Goal: Task Accomplishment & Management: Manage account settings

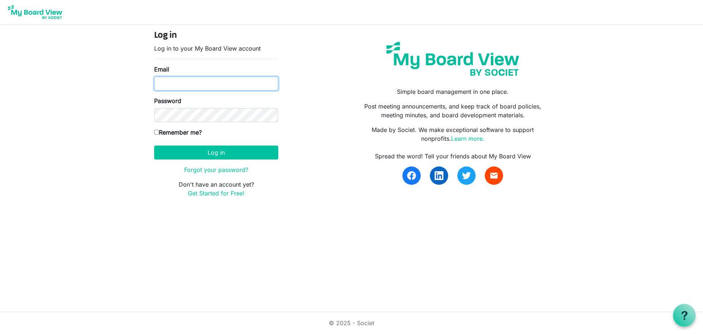
click at [218, 81] on input "Email" at bounding box center [216, 84] width 124 height 14
type input "director@tetoiuku.org.nz"
click at [157, 133] on input "Remember me?" at bounding box center [156, 132] width 5 height 5
checkbox input "true"
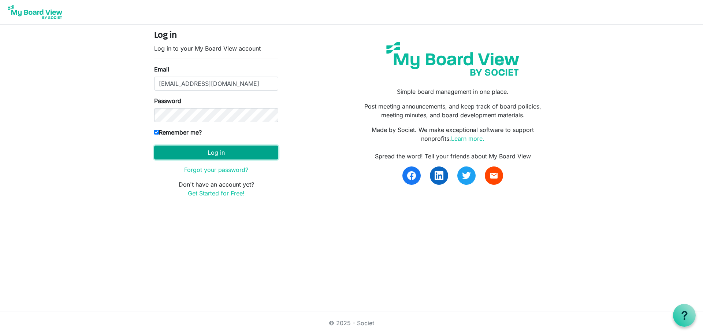
click at [174, 153] on button "Log in" at bounding box center [216, 152] width 124 height 14
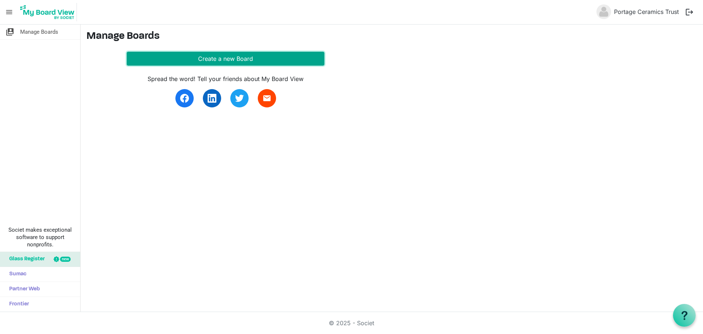
click at [244, 59] on button "Create a new Board" at bounding box center [226, 59] width 198 height 14
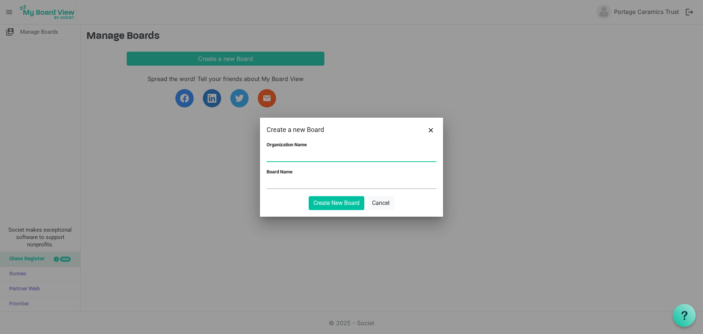
click at [321, 152] on input "Organization Name" at bounding box center [352, 155] width 170 height 11
type input "Portage Ceramics Trust"
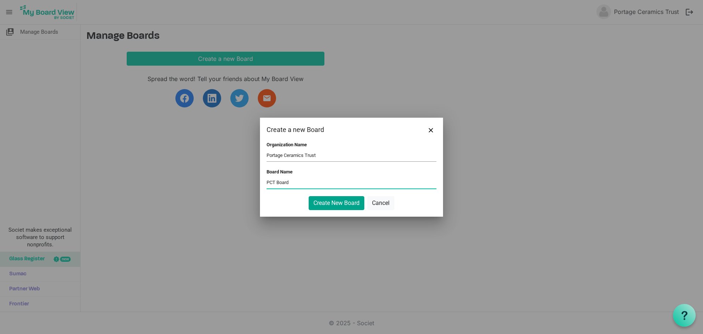
type input "PCT Board"
click at [357, 200] on button "Create New Board" at bounding box center [337, 203] width 56 height 14
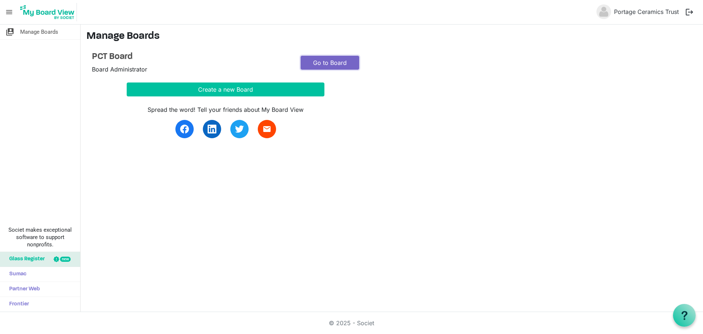
click at [346, 62] on link "Go to Board" at bounding box center [330, 63] width 59 height 14
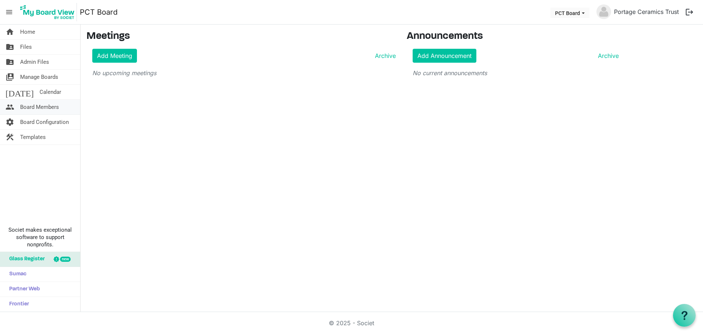
click at [19, 105] on link "people Board Members" at bounding box center [40, 107] width 80 height 15
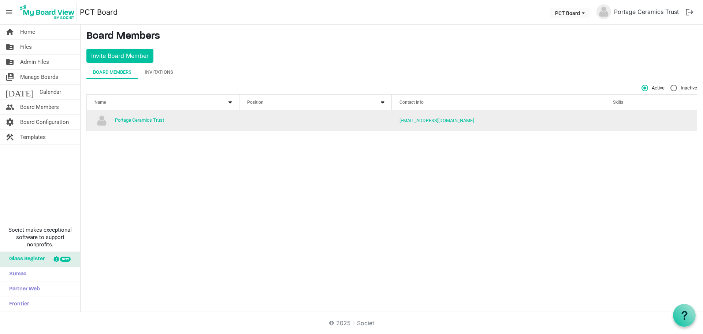
click at [279, 122] on td "column header Position" at bounding box center [316, 120] width 153 height 21
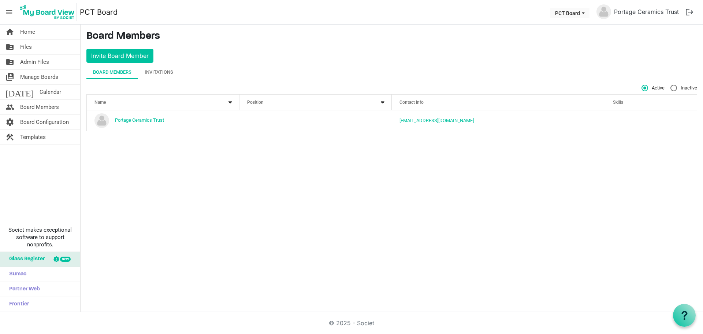
drag, startPoint x: 266, startPoint y: 122, endPoint x: 231, endPoint y: 162, distance: 52.7
click at [232, 163] on div "home Home folder_shared Files folder_shared Admin Files switch_account Manage B…" at bounding box center [351, 168] width 703 height 287
click at [384, 102] on div at bounding box center [383, 102] width 8 height 8
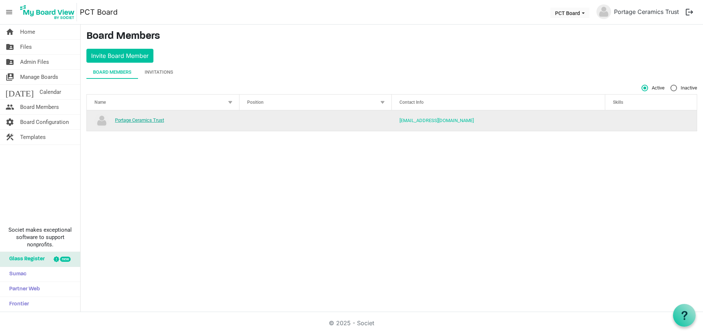
click at [151, 122] on link "Portage Ceramics Trust" at bounding box center [139, 119] width 49 height 5
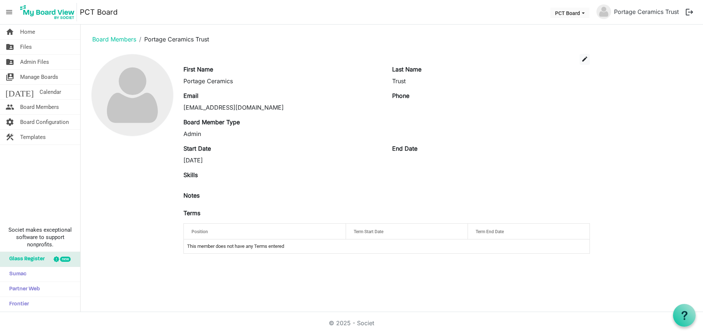
click at [264, 248] on td "This member does not have any Terms entered" at bounding box center [387, 246] width 406 height 14
click at [268, 231] on div "Position" at bounding box center [265, 231] width 152 height 11
click at [335, 230] on div at bounding box center [333, 230] width 4 height 4
click at [300, 229] on div "Position" at bounding box center [265, 231] width 152 height 11
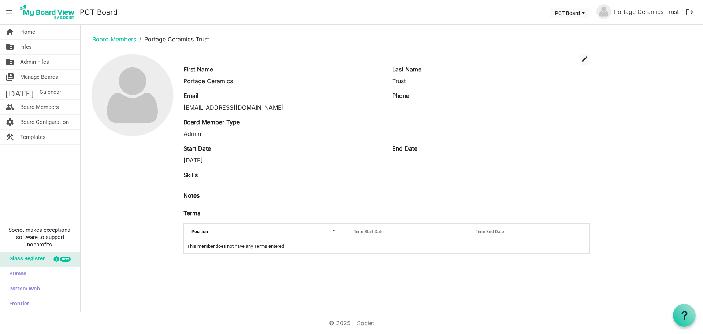
click at [300, 229] on div "Position" at bounding box center [265, 231] width 152 height 11
click at [332, 230] on div at bounding box center [333, 230] width 4 height 4
click at [217, 245] on td "This member does not have any Terms entered" at bounding box center [387, 246] width 406 height 14
click at [211, 227] on div "Position" at bounding box center [265, 231] width 152 height 11
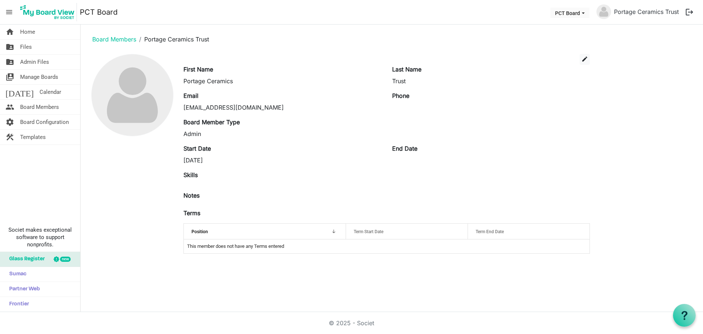
click at [333, 232] on div at bounding box center [333, 230] width 4 height 4
click at [326, 232] on div "Position" at bounding box center [265, 231] width 152 height 11
click at [582, 60] on span "edit" at bounding box center [585, 59] width 7 height 7
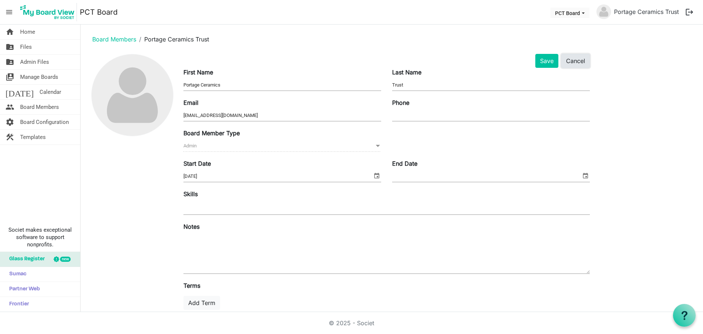
click at [578, 61] on button "Cancel" at bounding box center [575, 61] width 29 height 14
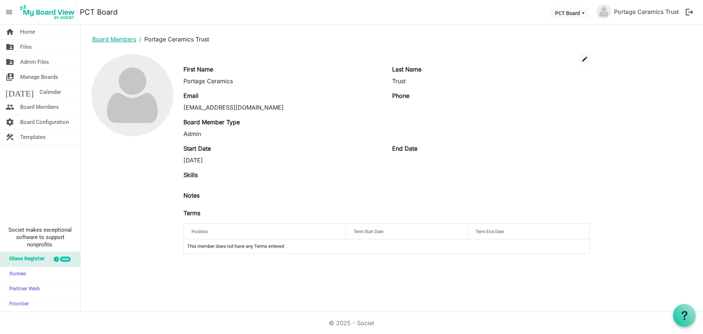
click at [122, 37] on link "Board Members" at bounding box center [114, 39] width 44 height 7
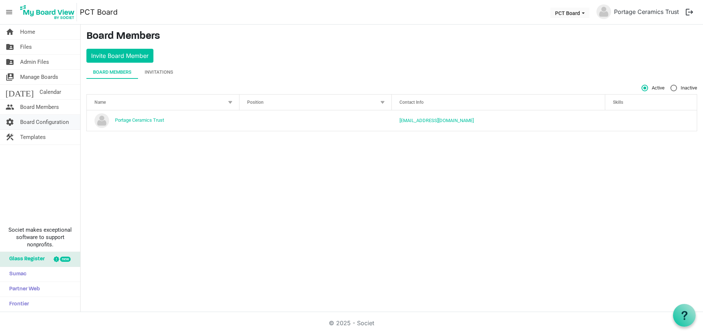
click at [54, 122] on span "Board Configuration" at bounding box center [44, 122] width 49 height 15
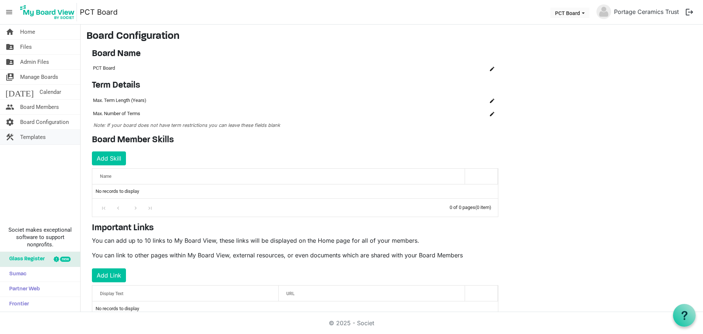
click at [34, 137] on span "Templates" at bounding box center [33, 137] width 26 height 15
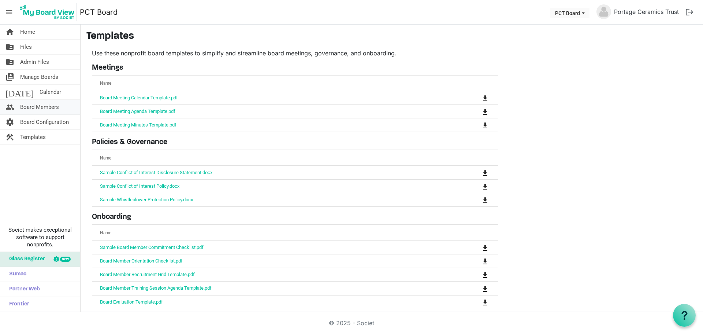
click at [44, 107] on span "Board Members" at bounding box center [39, 107] width 39 height 15
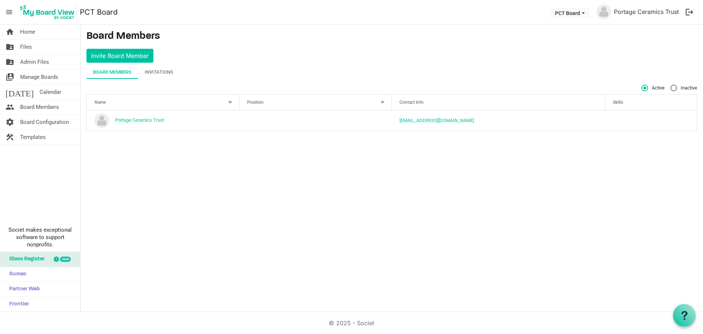
click at [121, 152] on div "home Home folder_shared Files folder_shared Admin Files switch_account Manage B…" at bounding box center [351, 168] width 703 height 287
click at [39, 72] on span "Manage Boards" at bounding box center [39, 77] width 38 height 15
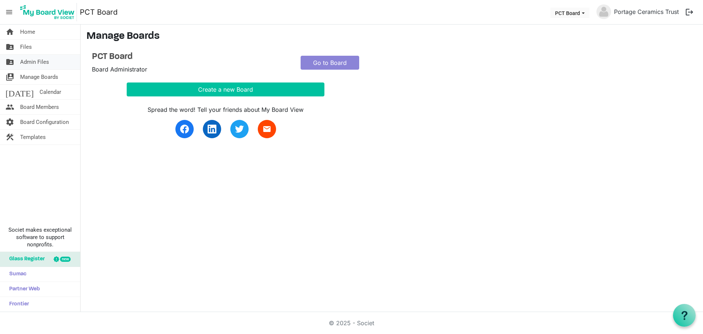
click at [41, 63] on span "Admin Files" at bounding box center [34, 62] width 29 height 15
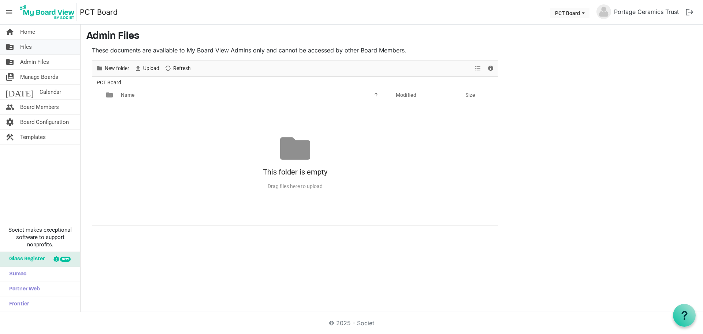
click at [31, 47] on span "Files" at bounding box center [26, 47] width 12 height 15
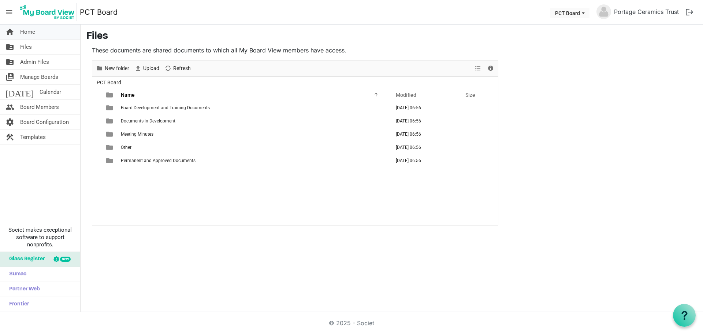
click at [27, 26] on span "Home" at bounding box center [27, 32] width 15 height 15
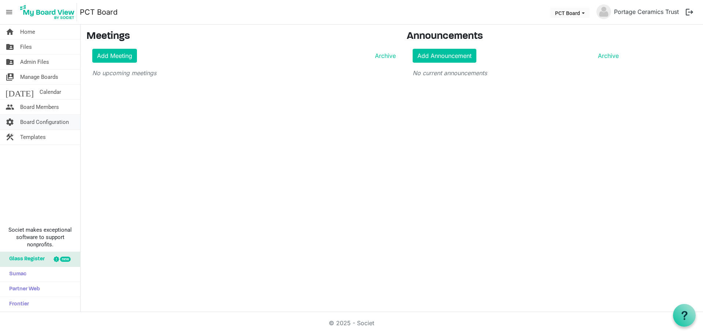
click at [34, 120] on span "Board Configuration" at bounding box center [44, 122] width 49 height 15
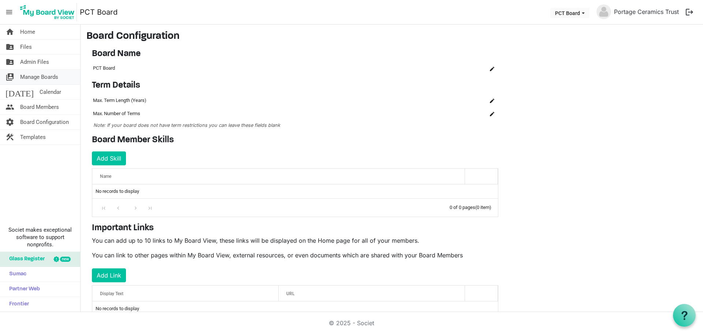
click at [34, 77] on span "Manage Boards" at bounding box center [39, 77] width 38 height 15
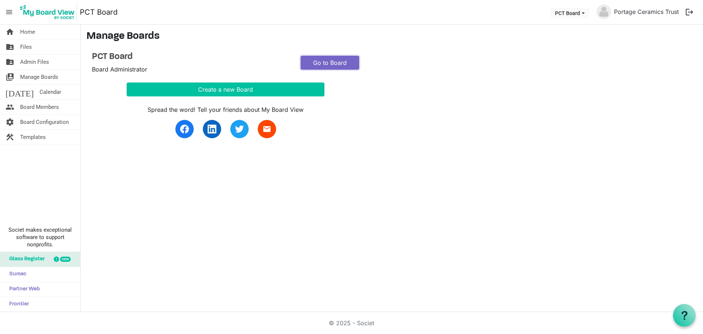
click at [322, 63] on link "Go to Board" at bounding box center [330, 63] width 59 height 14
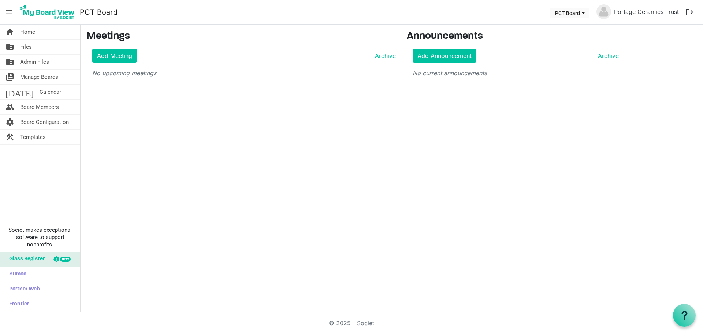
click at [140, 75] on p "No upcoming meetings" at bounding box center [244, 72] width 304 height 9
click at [127, 54] on link "Add Meeting" at bounding box center [114, 56] width 45 height 14
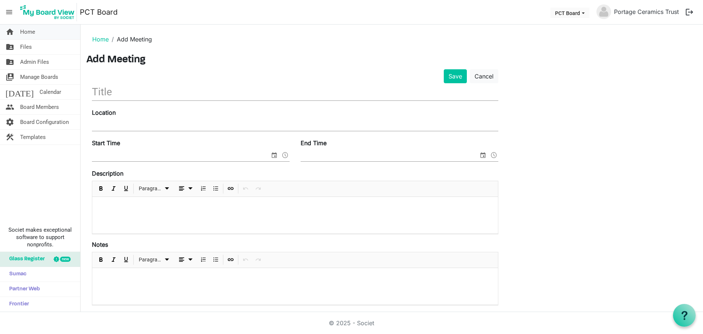
click at [29, 27] on span "Home" at bounding box center [27, 32] width 15 height 15
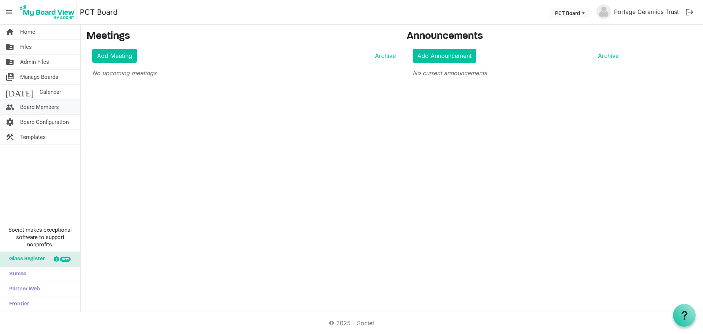
click at [48, 104] on span "Board Members" at bounding box center [39, 107] width 39 height 15
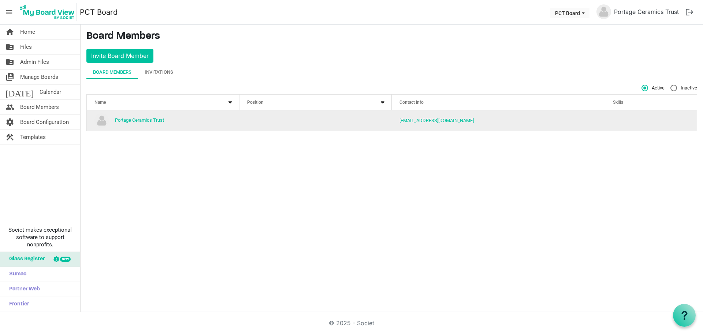
click at [201, 122] on td "Portage Ceramics Trust" at bounding box center [163, 120] width 153 height 21
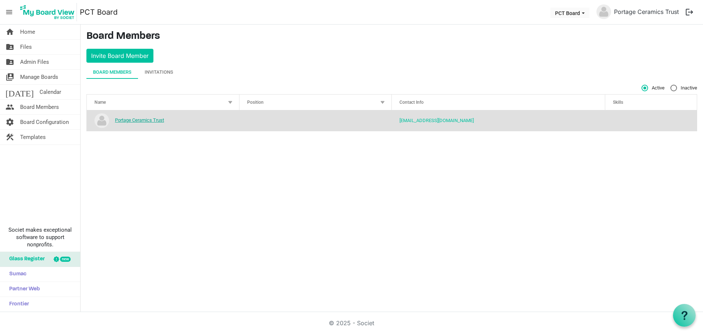
click at [139, 119] on link "Portage Ceramics Trust" at bounding box center [139, 119] width 49 height 5
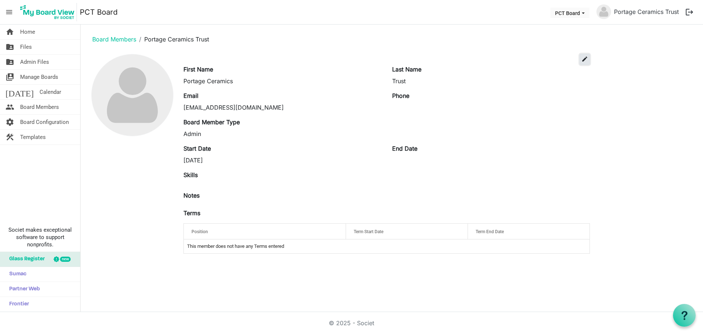
click at [583, 60] on span "edit" at bounding box center [585, 59] width 7 height 7
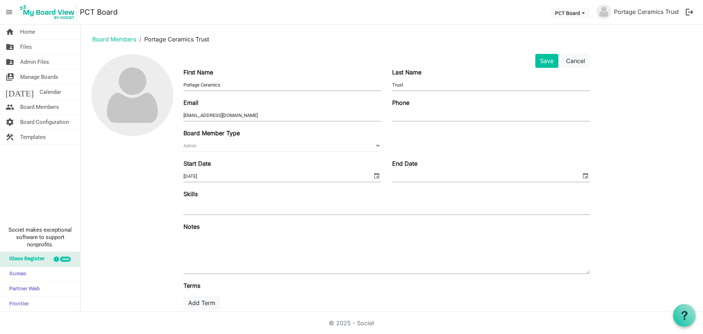
click at [364, 297] on div "Add Term" at bounding box center [387, 303] width 418 height 14
click at [432, 118] on input "Phone" at bounding box center [491, 115] width 198 height 11
paste input "021 1516 899"
click at [414, 114] on input "021 1516 899" at bounding box center [491, 115] width 198 height 11
type input "0211516899"
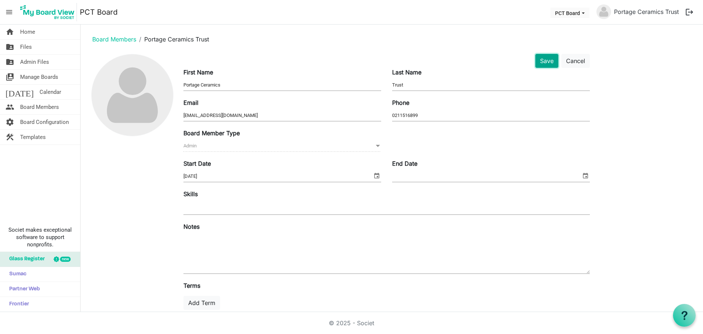
click at [545, 60] on button "Save" at bounding box center [546, 61] width 23 height 14
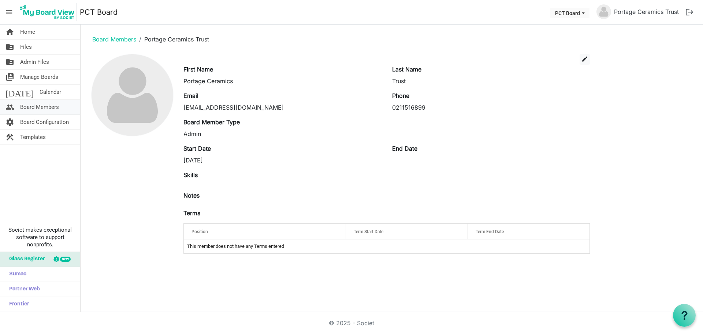
click at [35, 106] on span "Board Members" at bounding box center [39, 107] width 39 height 15
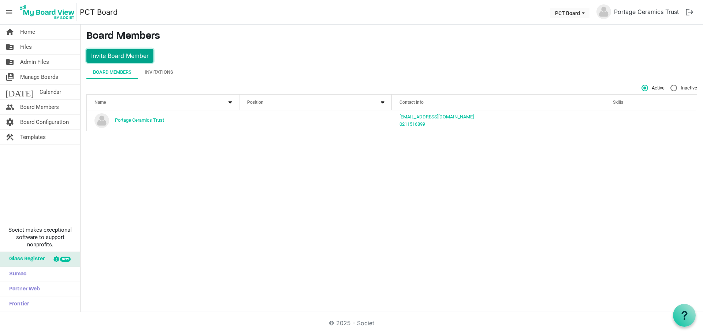
click at [129, 53] on button "Invite Board Member" at bounding box center [119, 56] width 67 height 14
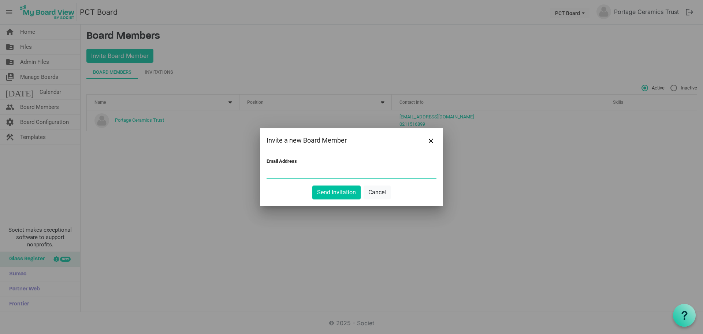
click at [318, 169] on input "Email Address" at bounding box center [352, 172] width 170 height 11
paste input "[EMAIL_ADDRESS][DOMAIN_NAME]"
type input "[EMAIL_ADDRESS][DOMAIN_NAME]"
click at [339, 195] on button "Send Invitation" at bounding box center [336, 192] width 48 height 14
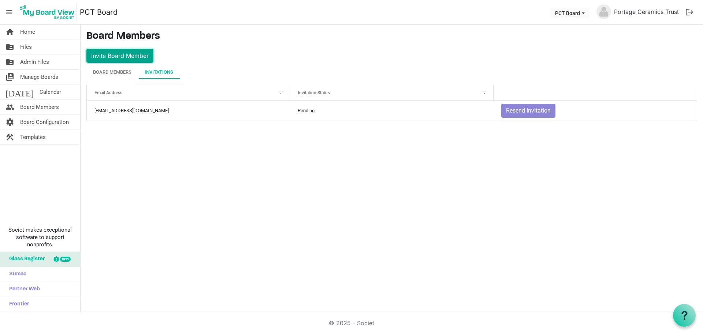
click at [132, 55] on button "Invite Board Member" at bounding box center [119, 56] width 67 height 14
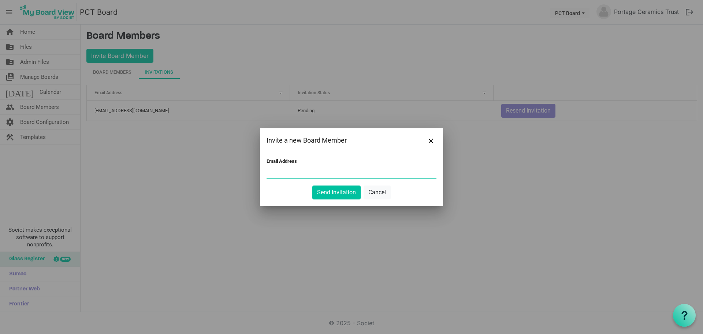
paste input "[EMAIL_ADDRESS][DOMAIN_NAME]"
type input "[EMAIL_ADDRESS][DOMAIN_NAME]"
click at [404, 195] on div "Send Invitation Cancel" at bounding box center [352, 192] width 170 height 14
click at [349, 194] on button "Send Invitation" at bounding box center [336, 192] width 48 height 14
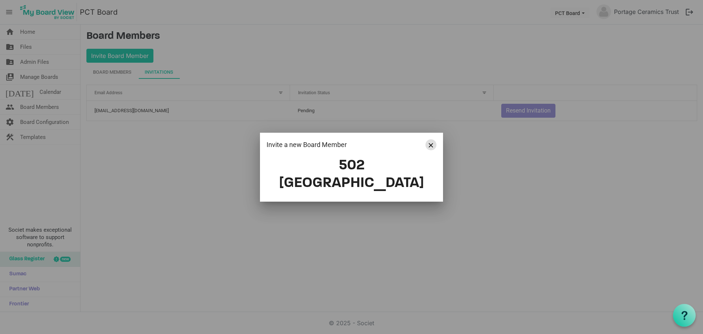
click at [430, 150] on button "Close" at bounding box center [431, 144] width 11 height 11
click at [431, 147] on span "Close" at bounding box center [431, 145] width 4 height 4
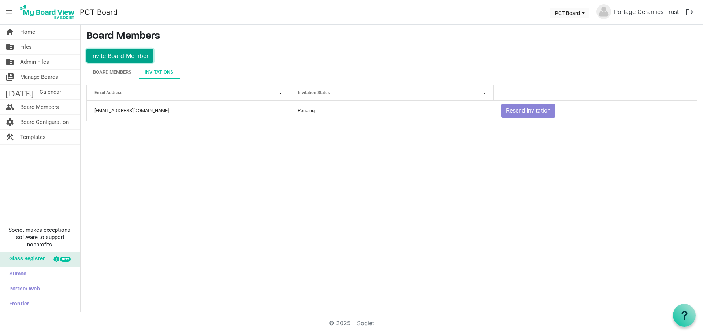
click at [121, 55] on button "Invite Board Member" at bounding box center [119, 56] width 67 height 14
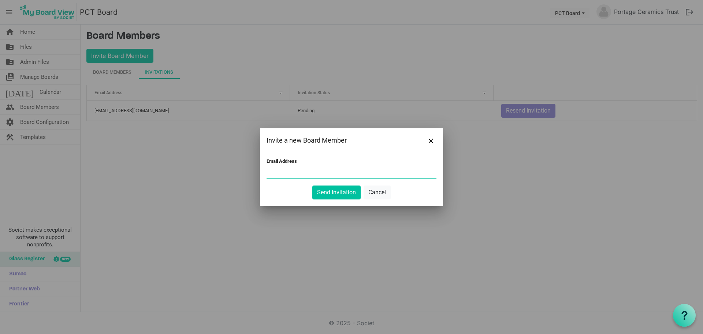
paste input "rileyshousehold@gmail.com"
type input "rileyshousehold@gmail.com"
click at [277, 196] on div "Send Invitation Cancel" at bounding box center [352, 192] width 170 height 14
click at [319, 191] on button "Send Invitation" at bounding box center [336, 192] width 48 height 14
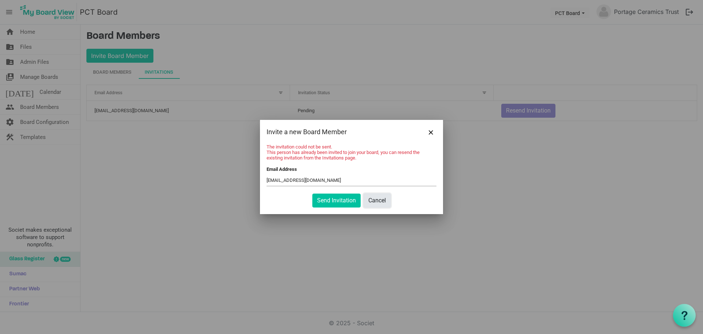
click at [379, 201] on button "Cancel" at bounding box center [377, 200] width 27 height 14
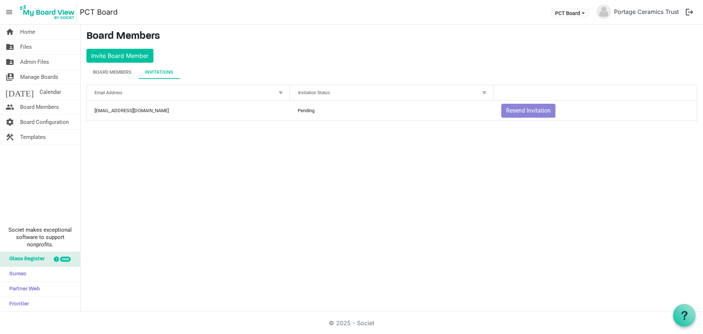
click at [164, 70] on div "Invitations" at bounding box center [159, 71] width 29 height 7
click at [115, 68] on div "Board Members" at bounding box center [112, 72] width 38 height 13
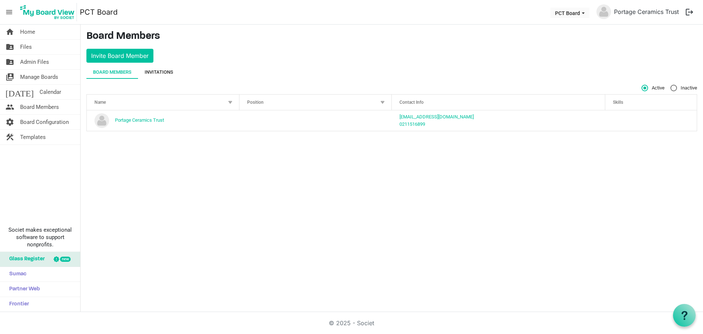
click at [152, 70] on div "Invitations" at bounding box center [159, 71] width 29 height 7
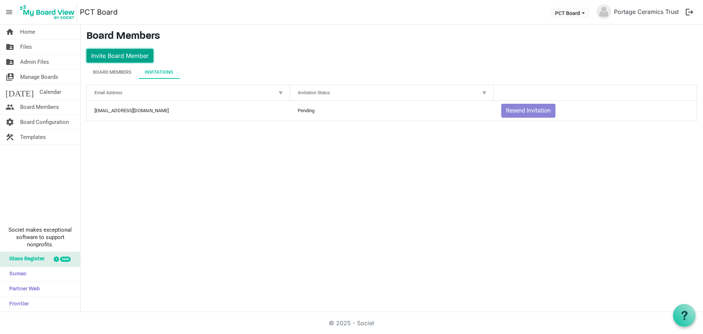
click at [134, 54] on button "Invite Board Member" at bounding box center [119, 56] width 67 height 14
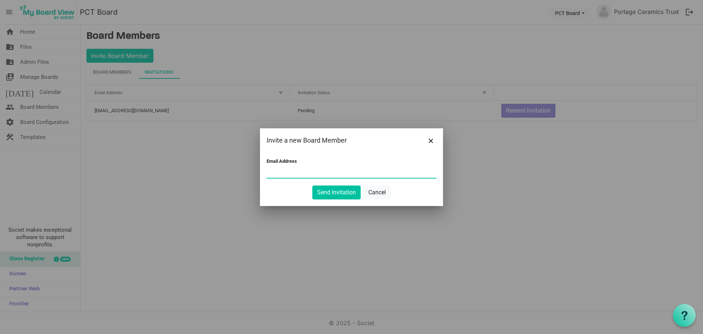
paste input "remainsoftheclay@gmail.com"
type input "remainsoftheclay@gmail.com"
click at [333, 191] on button "Send Invitation" at bounding box center [336, 192] width 48 height 14
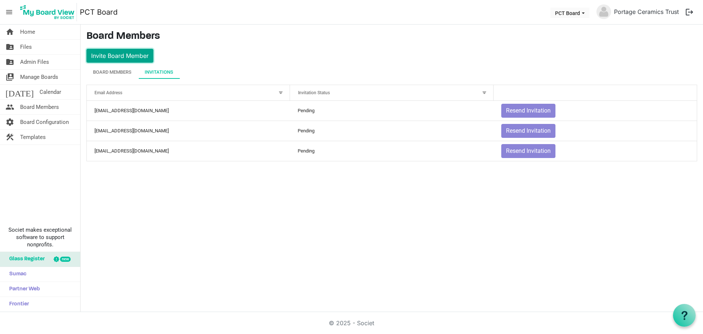
click at [140, 54] on button "Invite Board Member" at bounding box center [119, 56] width 67 height 14
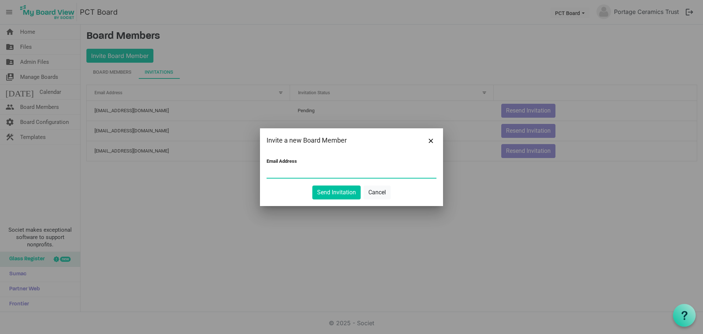
paste input "fdrummond61@gmail.com"
type input "fdrummond61@gmail.com"
click at [337, 194] on button "Send Invitation" at bounding box center [336, 192] width 48 height 14
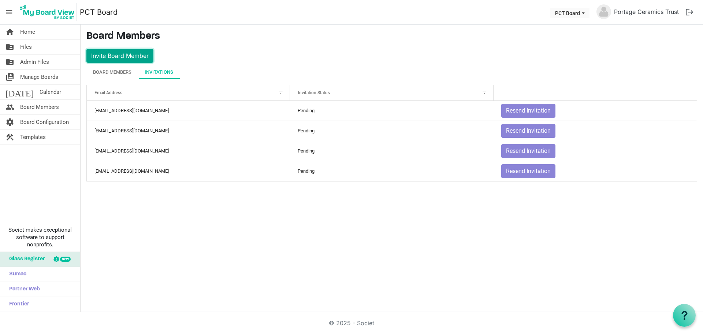
click at [138, 55] on button "Invite Board Member" at bounding box center [119, 56] width 67 height 14
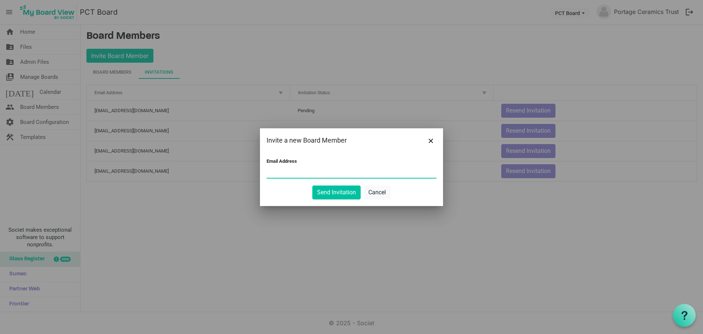
paste input "juliet_hawkins@hotmail.com"
type input "juliet_hawkins@hotmail.com"
click at [326, 193] on button "Send Invitation" at bounding box center [336, 192] width 48 height 14
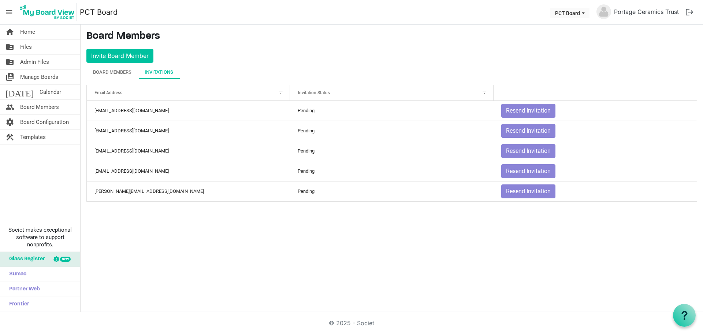
click at [227, 233] on div "home Home folder_shared Files folder_shared Admin Files switch_account Manage B…" at bounding box center [351, 168] width 703 height 287
click at [140, 55] on button "Invite Board Member" at bounding box center [119, 56] width 67 height 14
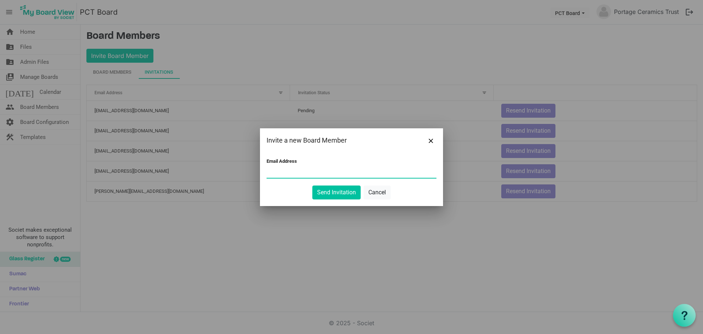
paste input "jane.legget@xtra.co.nz"
type input "jane.legget@xtra.co.nz"
click at [325, 193] on button "Send Invitation" at bounding box center [336, 192] width 48 height 14
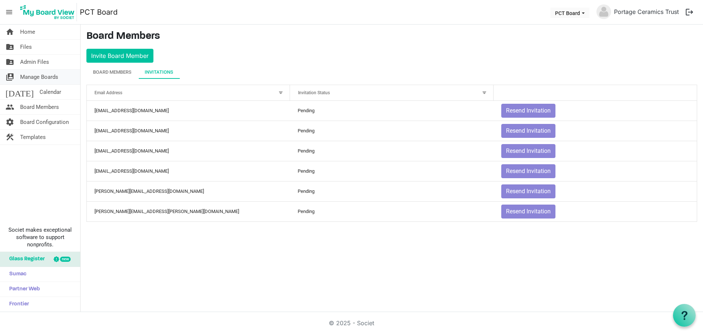
click at [32, 79] on span "Manage Boards" at bounding box center [39, 77] width 38 height 15
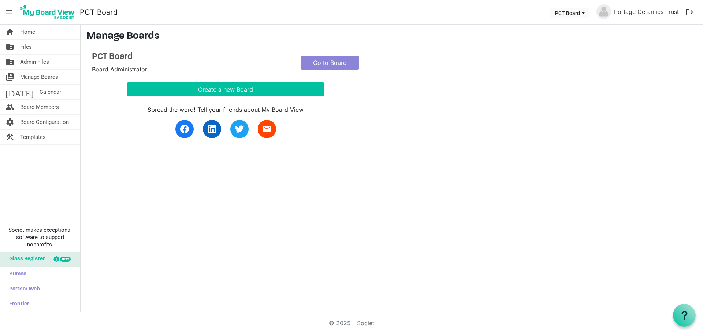
click at [108, 71] on span "Board Administrator" at bounding box center [119, 69] width 55 height 7
click at [117, 57] on h4 "PCT Board" at bounding box center [191, 57] width 198 height 11
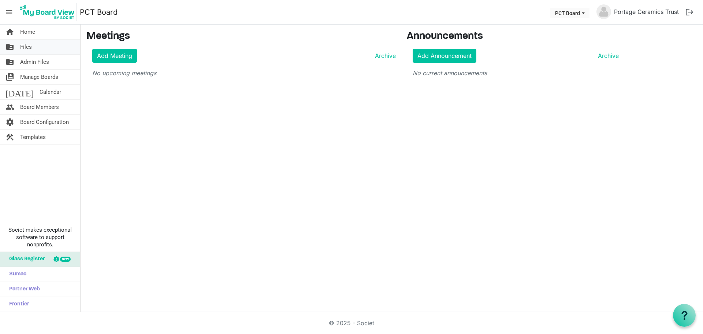
click at [26, 47] on span "Files" at bounding box center [26, 47] width 12 height 15
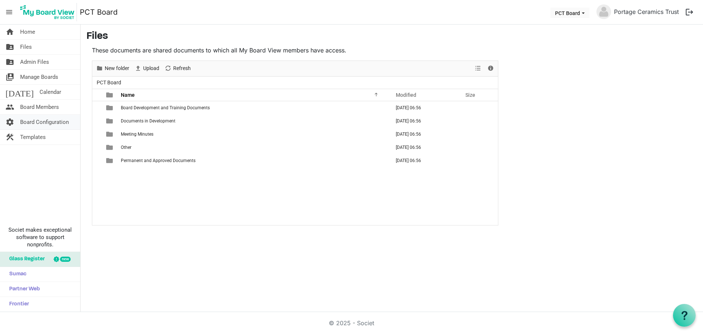
click at [42, 120] on span "Board Configuration" at bounding box center [44, 122] width 49 height 15
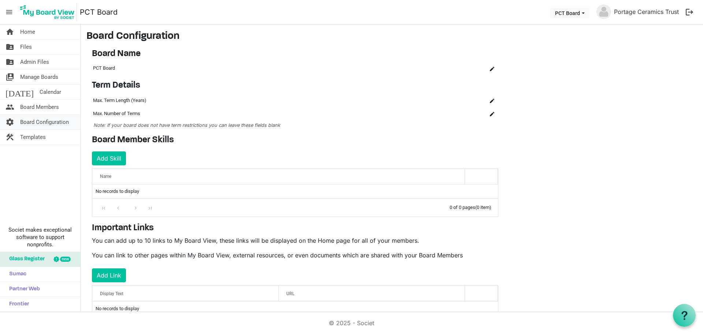
click at [46, 121] on span "Board Configuration" at bounding box center [44, 122] width 49 height 15
click at [33, 75] on span "Manage Boards" at bounding box center [39, 77] width 38 height 15
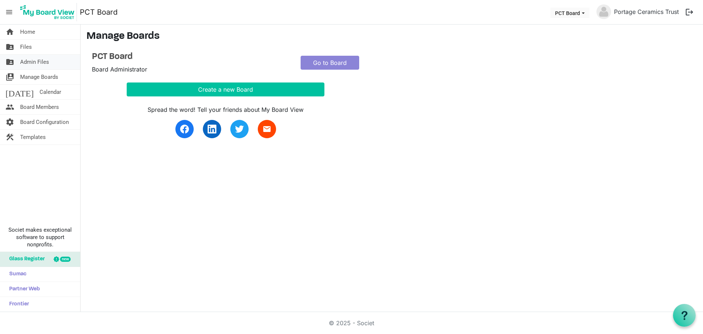
click at [35, 61] on span "Admin Files" at bounding box center [34, 62] width 29 height 15
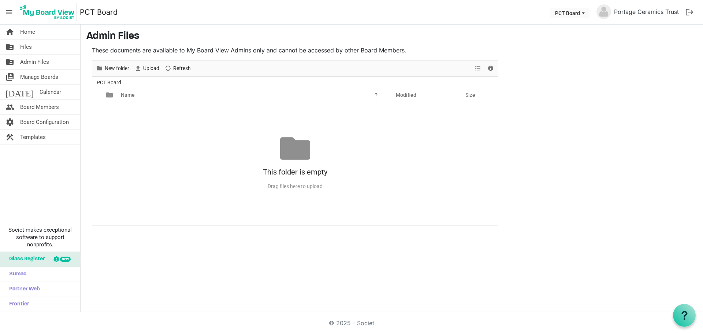
click at [142, 82] on ul "PCT Board" at bounding box center [295, 83] width 406 height 12
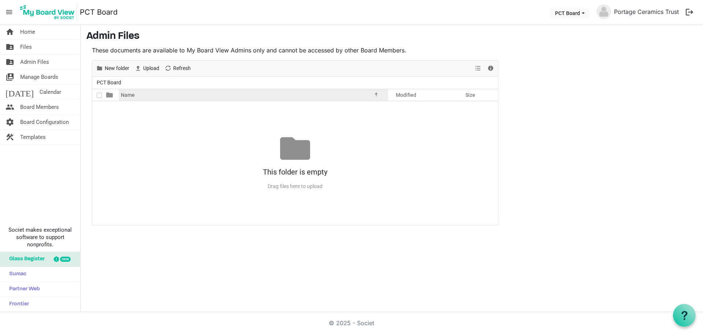
click at [140, 94] on div "Name" at bounding box center [250, 94] width 265 height 11
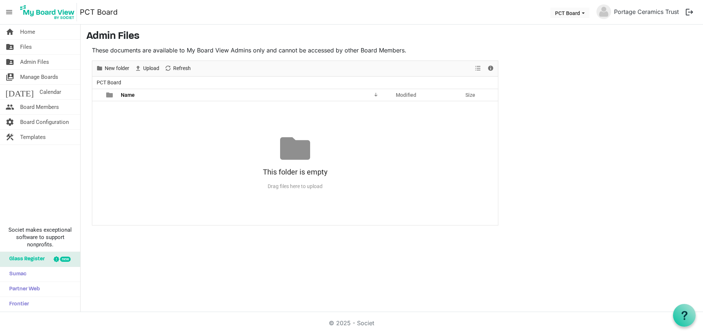
click at [145, 143] on div "This folder is empty Drag files here to upload" at bounding box center [295, 162] width 406 height 59
click at [185, 48] on p "These documents are available to My Board View Admins only and cannot be access…" at bounding box center [295, 50] width 407 height 9
click at [32, 33] on span "Home" at bounding box center [27, 32] width 15 height 15
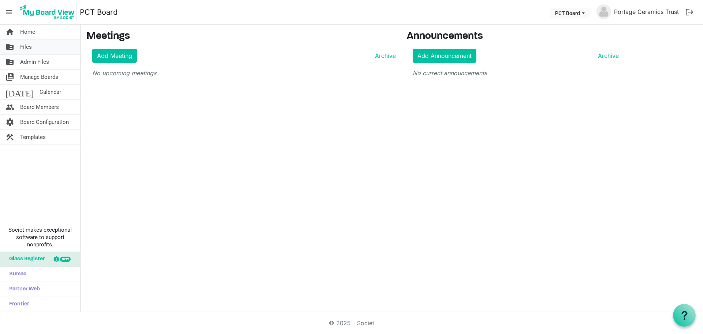
click at [28, 48] on span "Files" at bounding box center [26, 47] width 12 height 15
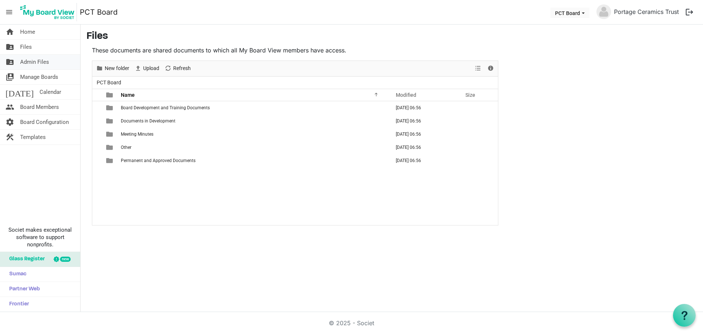
click at [34, 62] on span "Admin Files" at bounding box center [34, 62] width 29 height 15
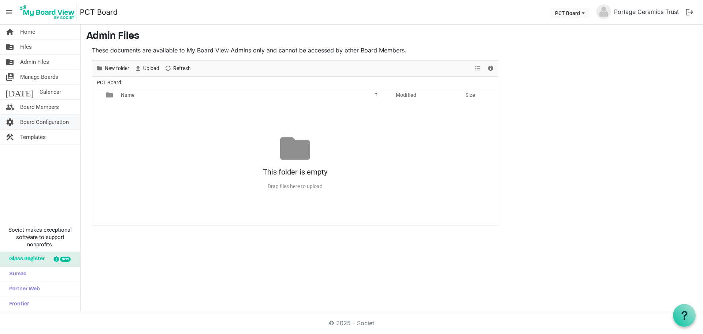
click at [38, 121] on span "Board Configuration" at bounding box center [44, 122] width 49 height 15
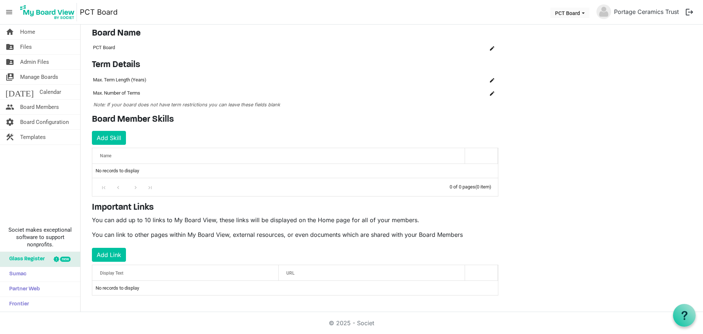
scroll to position [22, 0]
click at [232, 235] on p "You can link to other pages within My Board View, external resources, or even d…" at bounding box center [295, 233] width 407 height 9
click at [30, 107] on span "Board Members" at bounding box center [39, 107] width 39 height 15
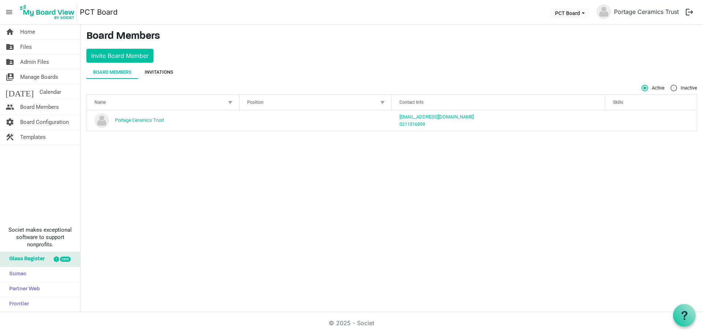
click at [153, 73] on div "Invitations" at bounding box center [159, 71] width 29 height 7
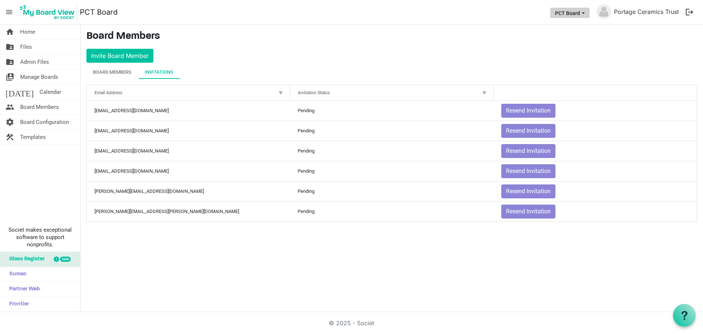
click at [586, 14] on span "PCT Board dropdownbutton" at bounding box center [583, 13] width 7 height 3
click at [576, 12] on button "PCT Board" at bounding box center [569, 13] width 39 height 10
click at [38, 138] on span "Templates" at bounding box center [33, 137] width 26 height 15
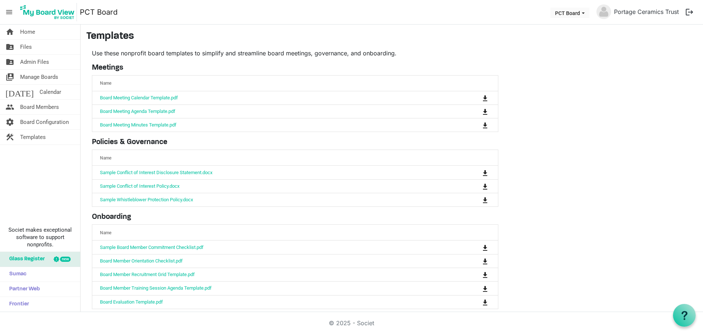
click at [51, 171] on div "home Home folder_shared Files folder_shared Admin Files switch_account Manage B…" at bounding box center [40, 168] width 81 height 287
click at [29, 46] on span "Files" at bounding box center [26, 47] width 12 height 15
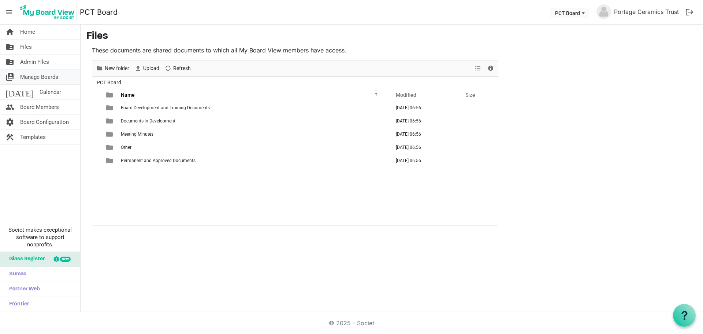
click at [31, 73] on span "Manage Boards" at bounding box center [39, 77] width 38 height 15
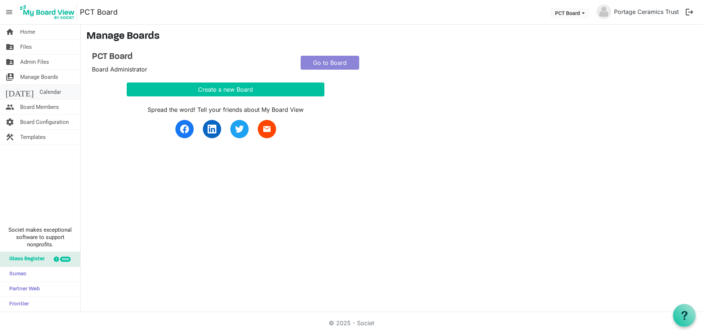
click at [40, 94] on span "Calendar" at bounding box center [51, 92] width 22 height 15
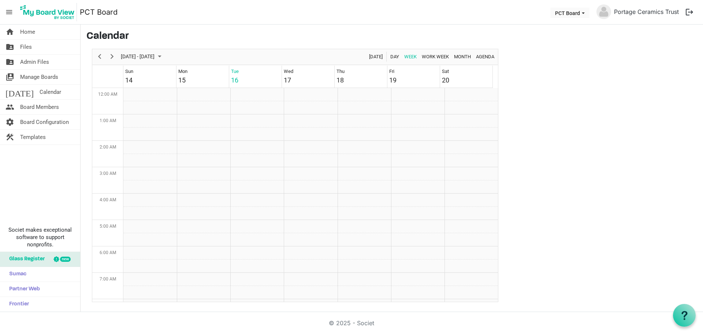
scroll to position [237, 0]
click at [29, 31] on span "Home" at bounding box center [27, 32] width 15 height 15
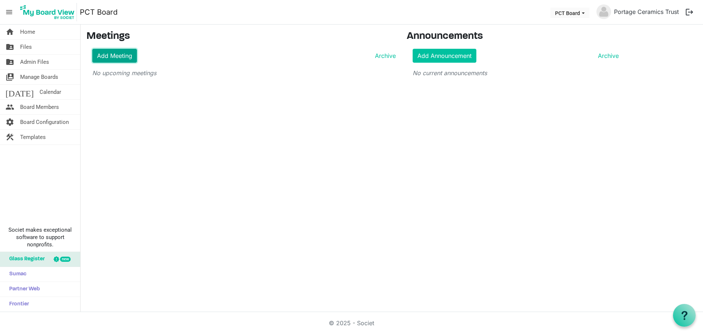
click at [108, 55] on link "Add Meeting" at bounding box center [114, 56] width 45 height 14
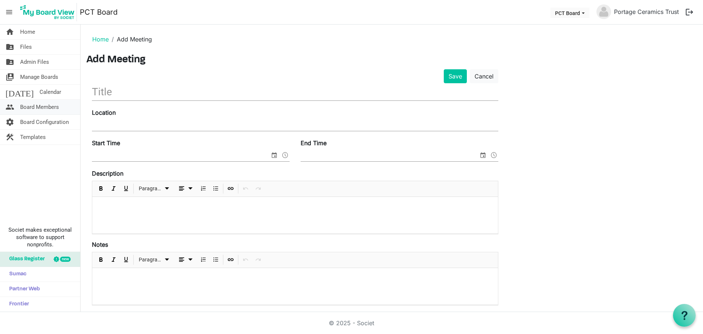
click at [42, 105] on span "Board Members" at bounding box center [39, 107] width 39 height 15
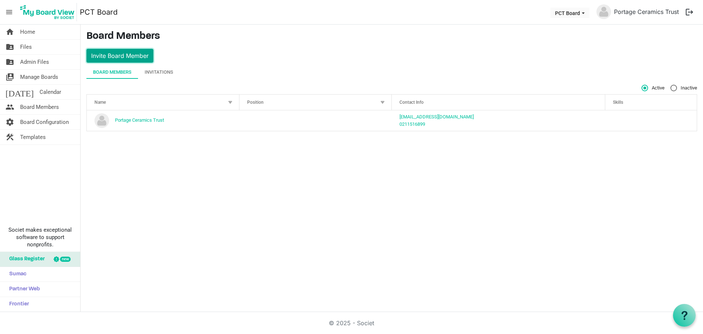
click at [136, 56] on button "Invite Board Member" at bounding box center [119, 56] width 67 height 14
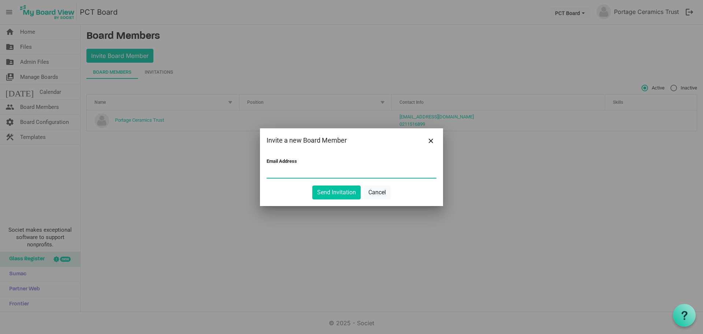
click at [301, 173] on input "Email Address" at bounding box center [352, 172] width 170 height 11
paste input "[EMAIL_ADDRESS][DOMAIN_NAME]"
type input "[EMAIL_ADDRESS][DOMAIN_NAME]"
click at [329, 189] on button "Send Invitation" at bounding box center [336, 192] width 48 height 14
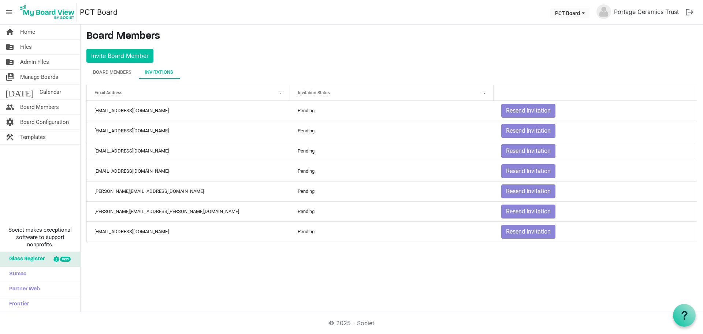
click at [221, 277] on div "home Home folder_shared Files folder_shared Admin Files switch_account Manage B…" at bounding box center [351, 168] width 703 height 287
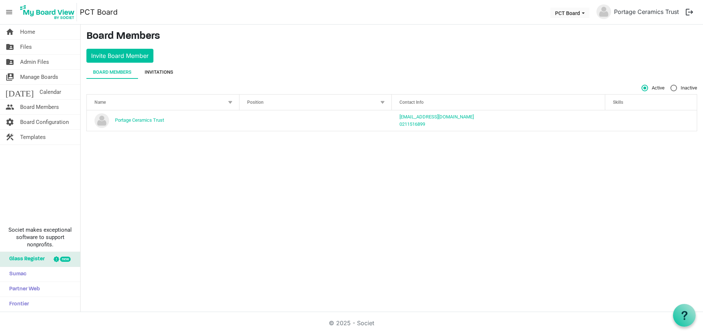
click at [155, 70] on div "Invitations" at bounding box center [159, 71] width 29 height 7
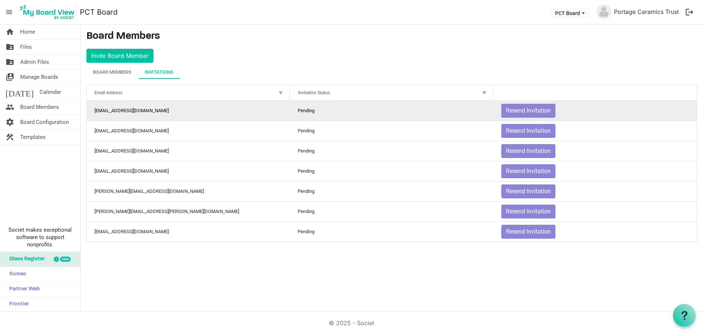
click at [386, 111] on td "Pending" at bounding box center [391, 111] width 203 height 20
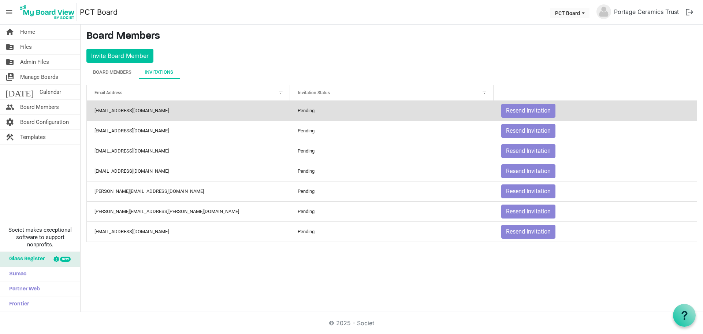
click at [212, 272] on div "home Home folder_shared Files folder_shared Admin Files switch_account Manage B…" at bounding box center [351, 168] width 703 height 287
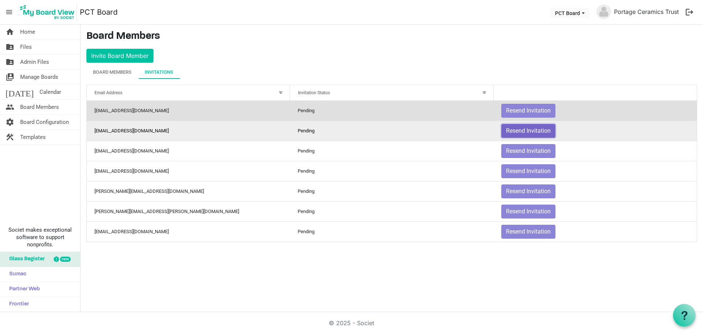
click at [511, 130] on button "Resend Invitation" at bounding box center [528, 131] width 54 height 14
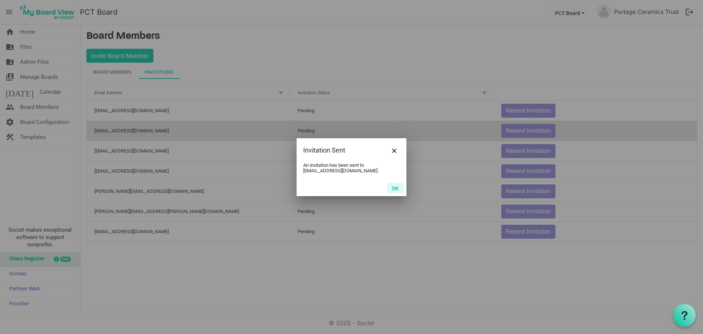
click at [397, 187] on button "OK" at bounding box center [395, 188] width 16 height 10
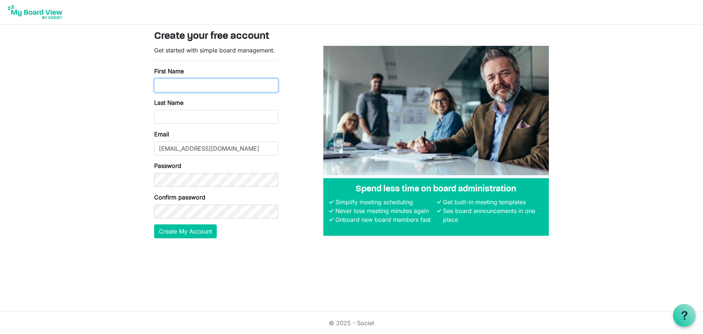
click at [204, 84] on input "First Name" at bounding box center [216, 85] width 124 height 14
type input "[PERSON_NAME]"
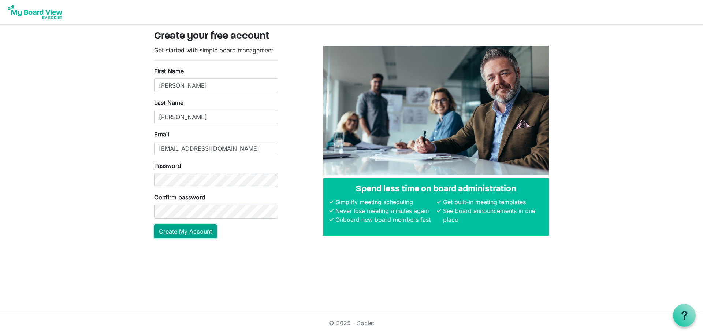
click at [199, 231] on button "Create My Account" at bounding box center [185, 231] width 63 height 14
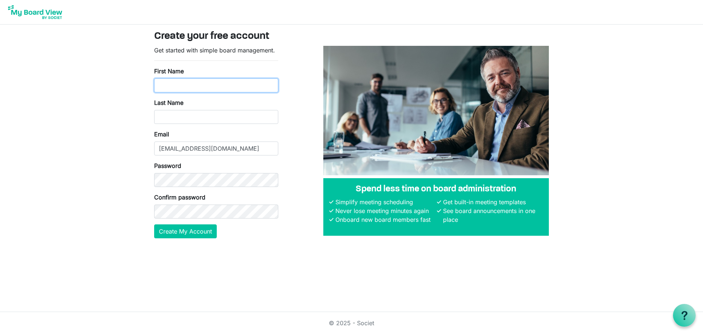
click at [205, 80] on input "First Name" at bounding box center [216, 85] width 124 height 14
type input "Michael"
type input "Riley"
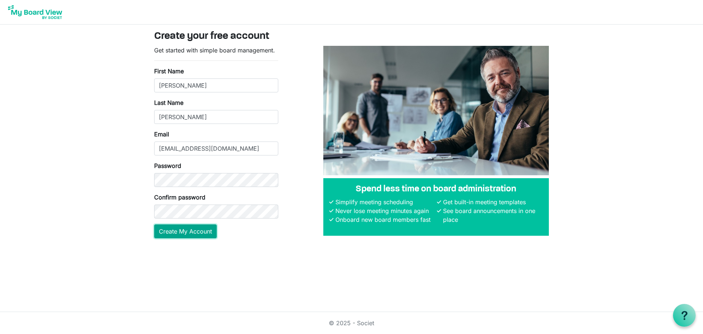
click at [169, 231] on button "Create My Account" at bounding box center [185, 231] width 63 height 14
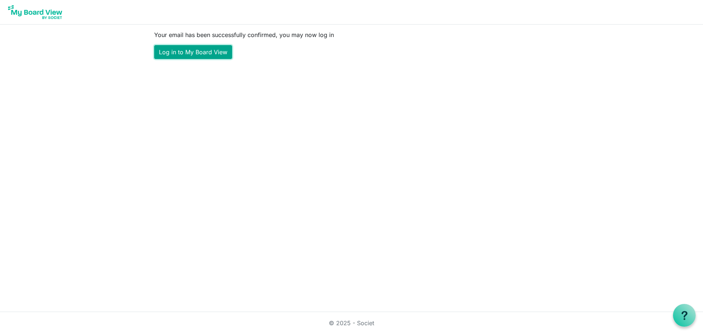
click at [175, 53] on link "Log in to My Board View" at bounding box center [193, 52] width 78 height 14
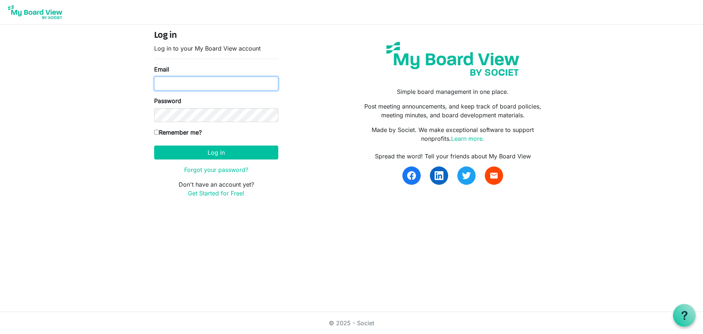
click at [181, 81] on input "Email" at bounding box center [216, 84] width 124 height 14
type input "[EMAIL_ADDRESS][DOMAIN_NAME]"
click at [157, 130] on input "Remember me?" at bounding box center [156, 132] width 5 height 5
checkbox input "true"
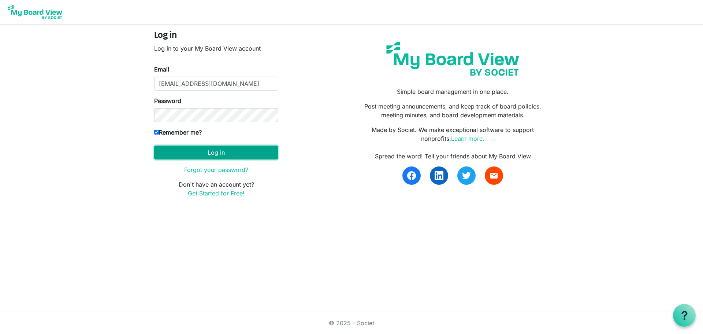
click at [205, 151] on button "Log in" at bounding box center [216, 152] width 124 height 14
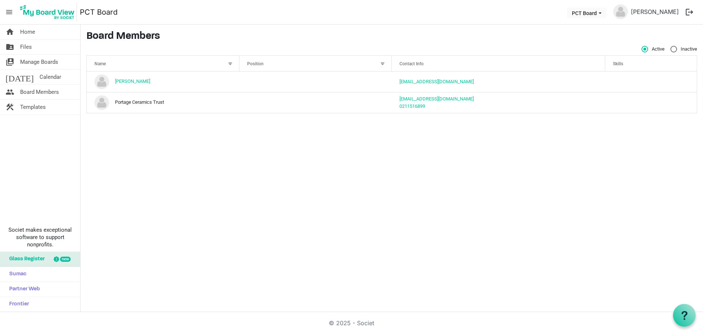
click at [372, 194] on div "home Home folder_shared Files switch_account Manage Boards [DATE] Calendar peop…" at bounding box center [351, 168] width 703 height 287
click at [49, 61] on span "Manage Boards" at bounding box center [39, 62] width 38 height 15
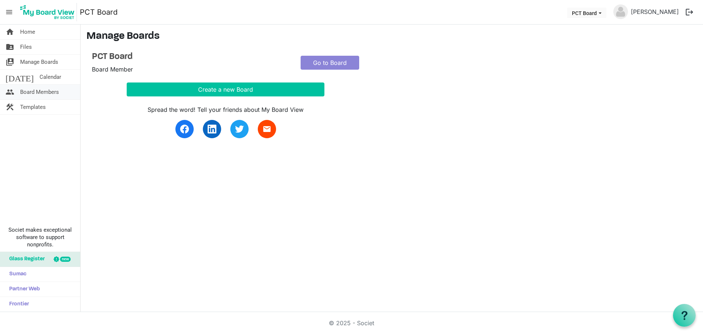
click at [53, 89] on span "Board Members" at bounding box center [39, 92] width 39 height 15
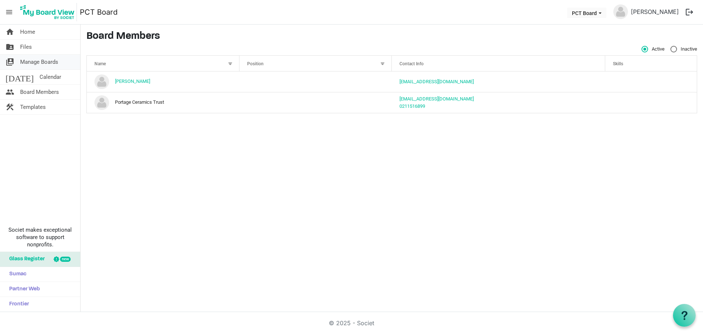
click at [35, 63] on span "Manage Boards" at bounding box center [39, 62] width 38 height 15
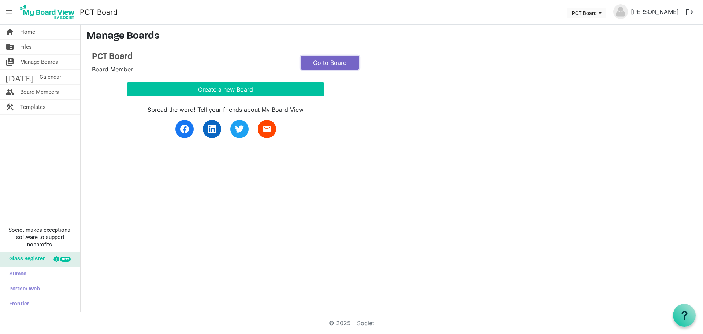
click at [318, 63] on link "Go to Board" at bounding box center [330, 63] width 59 height 14
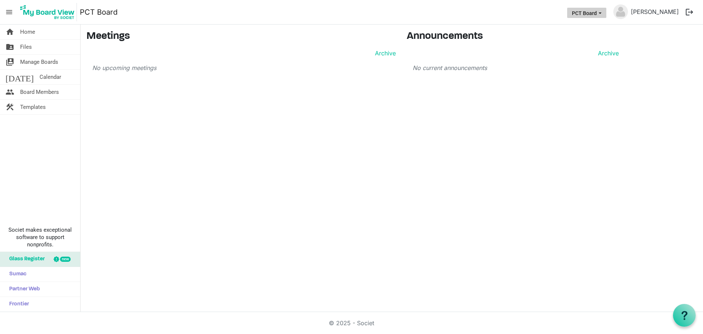
click at [605, 13] on button "PCT Board" at bounding box center [586, 13] width 39 height 10
click at [608, 27] on li "PCT Board" at bounding box center [601, 27] width 44 height 13
click at [44, 89] on span "Board Members" at bounding box center [39, 92] width 39 height 15
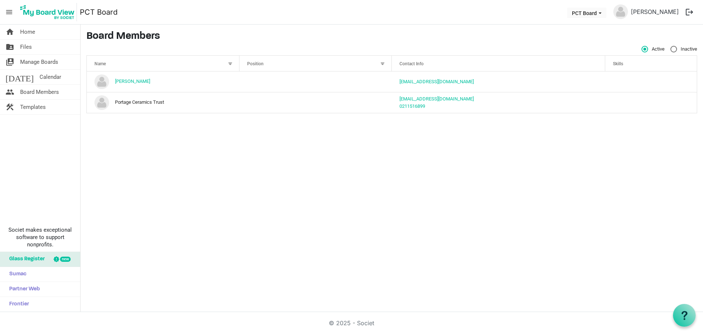
click at [105, 134] on div "home Home folder_shared Files switch_account Manage Boards today Calendar peopl…" at bounding box center [351, 168] width 703 height 287
click at [675, 48] on label "Inactive" at bounding box center [684, 49] width 27 height 7
click at [671, 46] on input "Inactive" at bounding box center [671, 46] width 0 height 0
radio input "true"
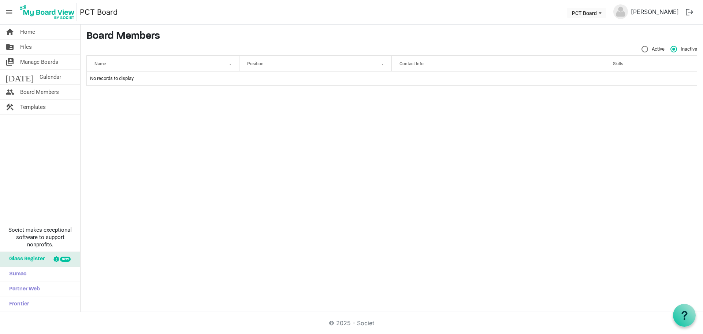
click at [647, 50] on label "Active" at bounding box center [653, 49] width 23 height 7
click at [642, 46] on input "Active" at bounding box center [642, 46] width 0 height 0
radio input "true"
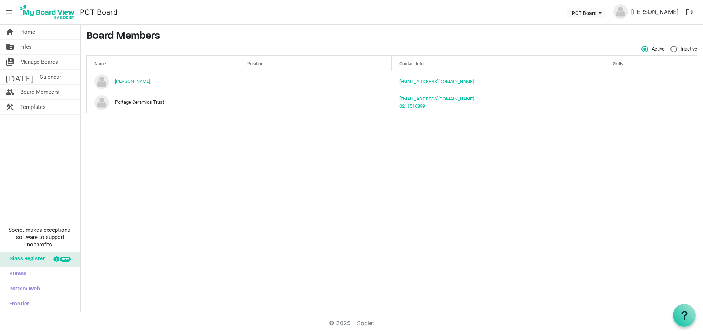
click at [127, 138] on div "home Home folder_shared Files switch_account Manage Boards today Calendar peopl…" at bounding box center [351, 168] width 703 height 287
click at [652, 12] on link "Michael Riley" at bounding box center [655, 11] width 54 height 15
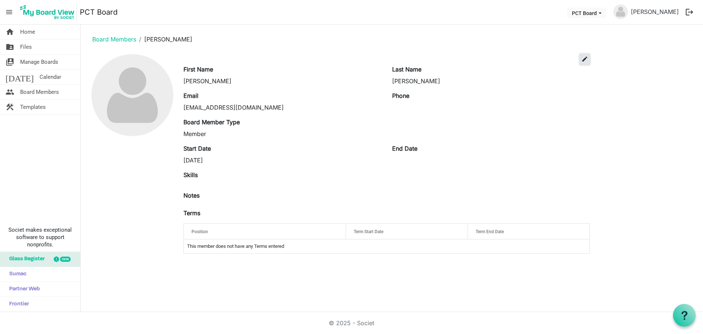
click at [584, 58] on span "edit" at bounding box center [585, 59] width 7 height 7
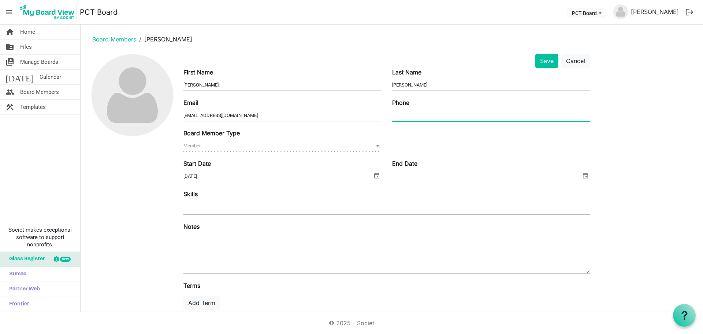
click at [434, 116] on input "Phone" at bounding box center [491, 115] width 198 height 11
type input "0210547425"
click at [426, 133] on div "Board Member Type Member Member" at bounding box center [387, 144] width 418 height 30
click at [215, 148] on span "Member Member" at bounding box center [282, 145] width 198 height 11
click at [551, 60] on button "Save" at bounding box center [546, 61] width 23 height 14
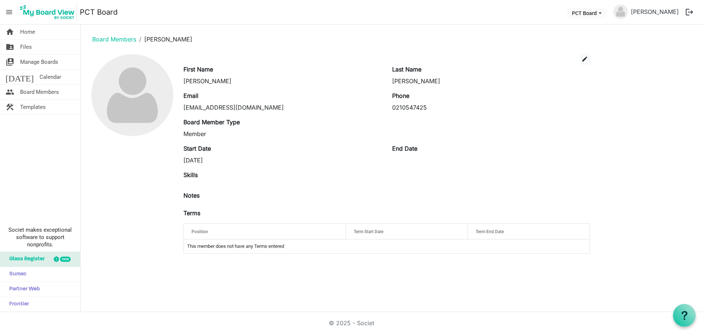
click at [689, 11] on button "logout" at bounding box center [689, 11] width 15 height 15
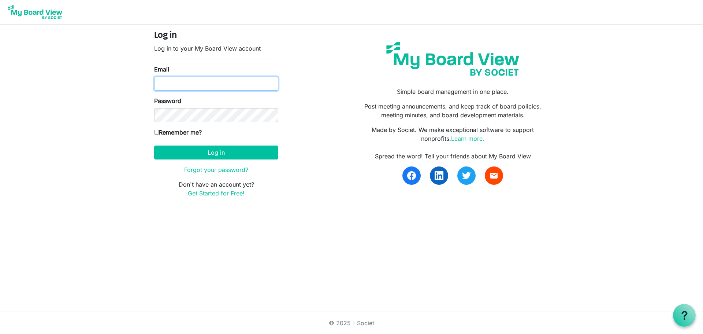
click at [246, 82] on input "Email" at bounding box center [216, 84] width 124 height 14
type input "[EMAIL_ADDRESS][DOMAIN_NAME]"
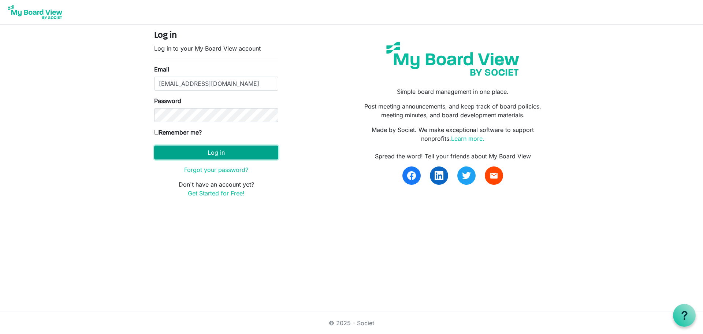
click at [187, 149] on button "Log in" at bounding box center [216, 152] width 124 height 14
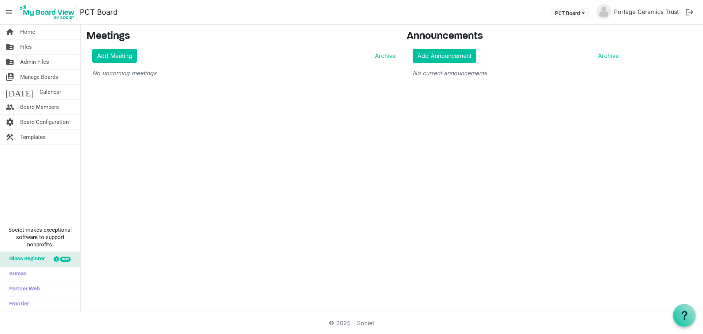
click at [281, 167] on div "home Home folder_shared Files folder_shared Admin Files switch_account Manage B…" at bounding box center [351, 168] width 703 height 287
click at [41, 63] on span "Admin Files" at bounding box center [34, 62] width 29 height 15
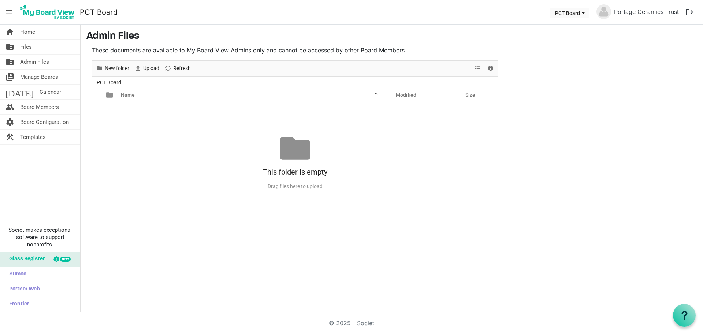
click at [549, 130] on main "Admin Files These documents are available to My Board View Admins only and cann…" at bounding box center [392, 128] width 623 height 207
click at [34, 77] on span "Manage Boards" at bounding box center [39, 77] width 38 height 15
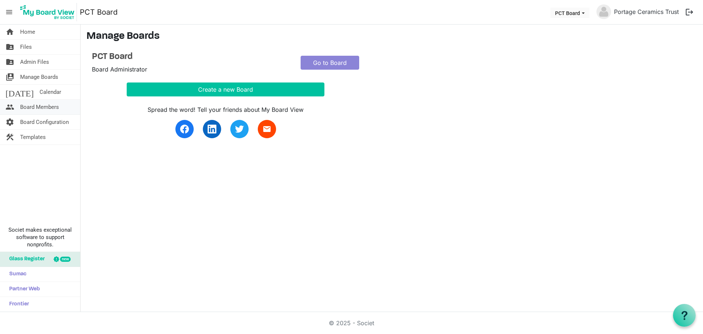
click at [41, 104] on span "Board Members" at bounding box center [39, 107] width 39 height 15
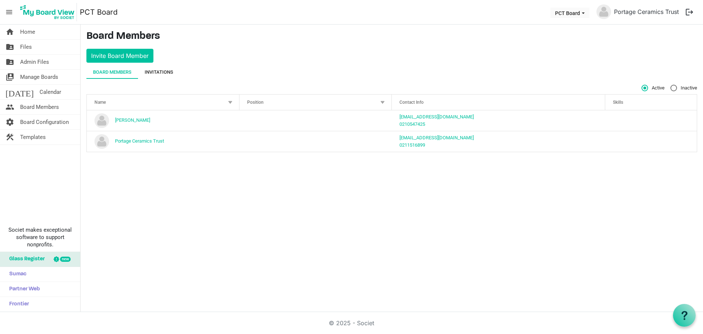
click at [156, 72] on div "Invitations" at bounding box center [159, 71] width 29 height 7
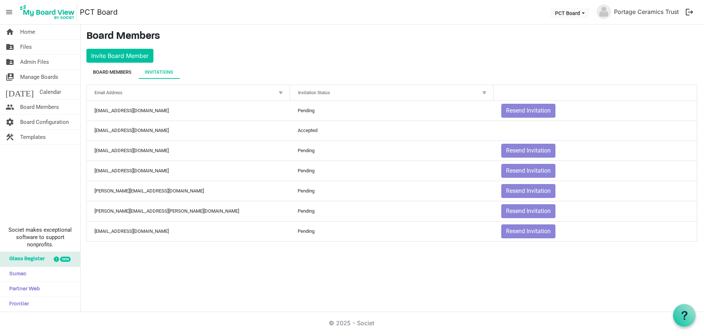
click at [123, 72] on div "Board Members" at bounding box center [112, 71] width 38 height 7
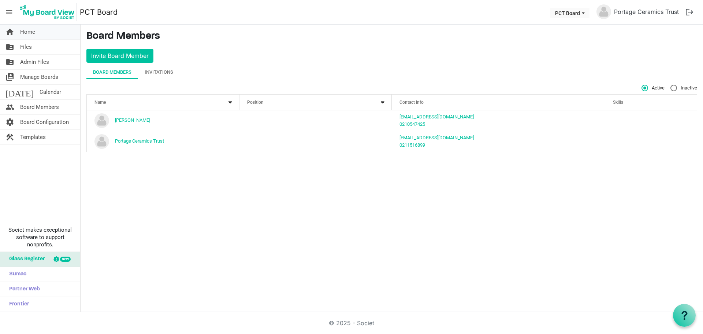
click at [28, 33] on span "Home" at bounding box center [27, 32] width 15 height 15
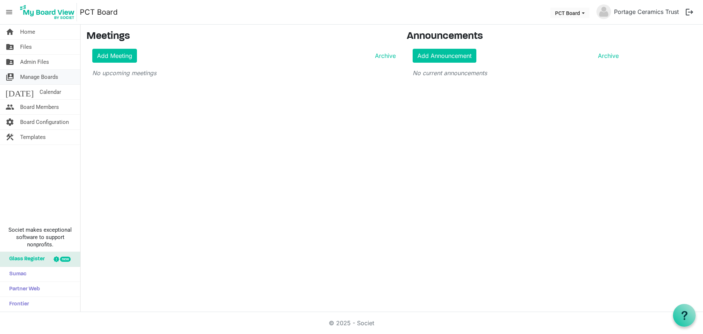
click at [38, 78] on span "Manage Boards" at bounding box center [39, 77] width 38 height 15
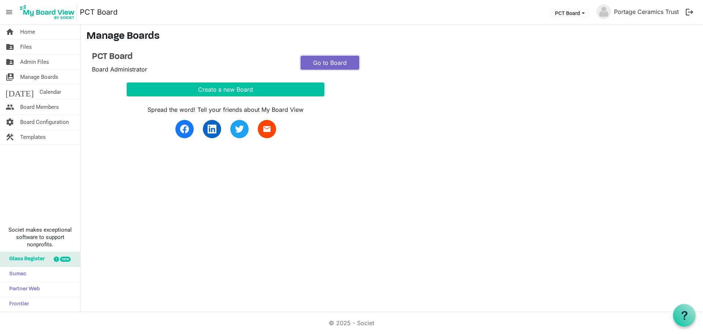
click at [310, 58] on link "Go to Board" at bounding box center [330, 63] width 59 height 14
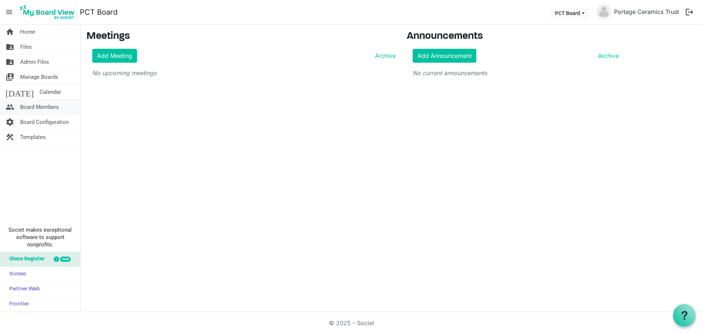
click at [31, 104] on span "Board Members" at bounding box center [39, 107] width 39 height 15
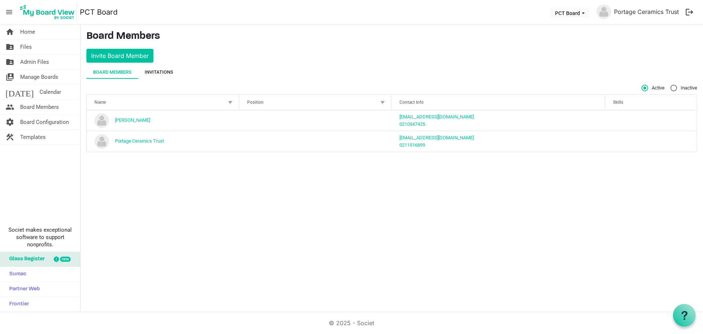
click at [160, 72] on div "Invitations" at bounding box center [159, 71] width 29 height 7
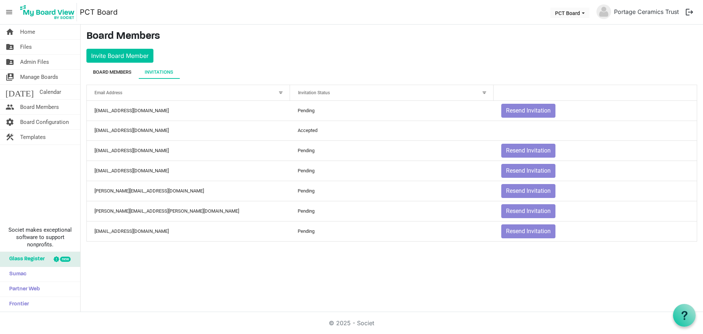
click at [102, 71] on div "Board Members" at bounding box center [112, 71] width 38 height 7
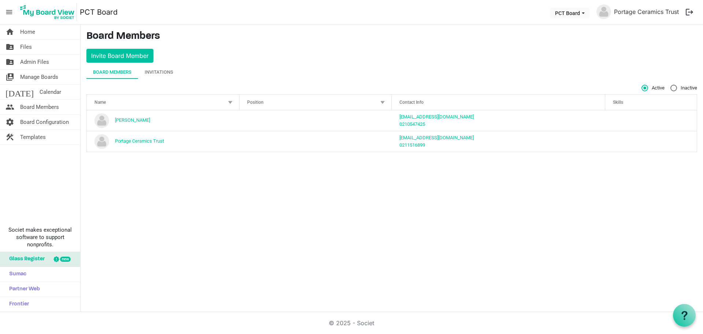
click at [205, 194] on div "home Home folder_shared Files folder_shared Admin Files switch_account Manage B…" at bounding box center [351, 168] width 703 height 287
click at [23, 33] on span "Home" at bounding box center [27, 32] width 15 height 15
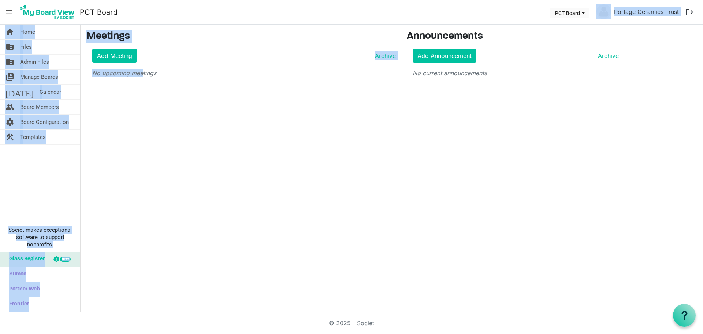
drag, startPoint x: 237, startPoint y: 62, endPoint x: 429, endPoint y: -5, distance: 203.5
click at [429, 0] on html "menu PCT Board PCT Board Portage Ceramics Trust logout home Home folder_shared …" at bounding box center [351, 167] width 703 height 334
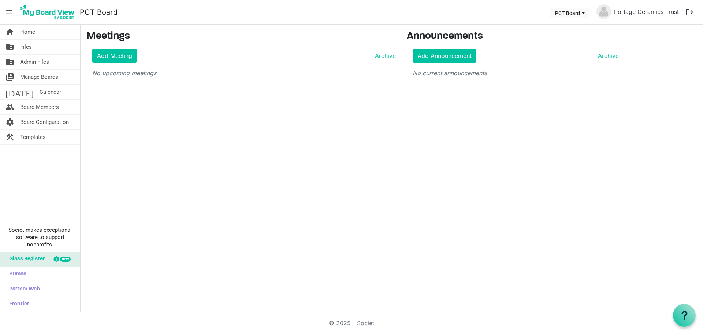
click at [360, 149] on div "home Home folder_shared Files folder_shared Admin Files switch_account Manage B…" at bounding box center [351, 168] width 703 height 287
click at [430, 56] on link "Add Announcement" at bounding box center [445, 56] width 64 height 14
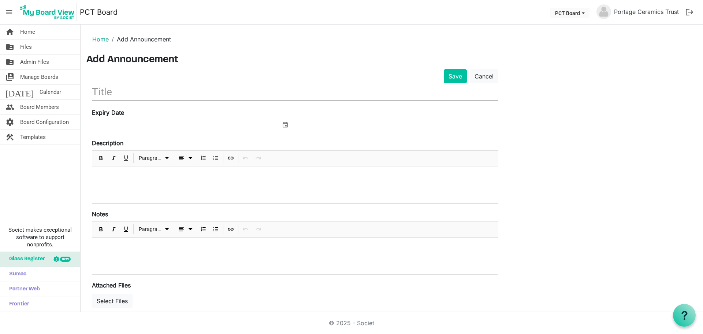
click at [100, 39] on link "Home" at bounding box center [100, 39] width 16 height 7
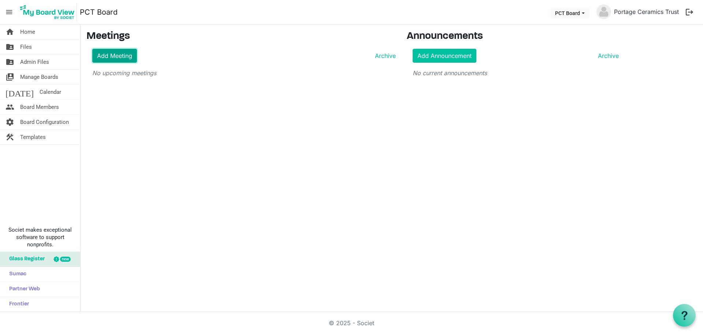
click at [102, 52] on link "Add Meeting" at bounding box center [114, 56] width 45 height 14
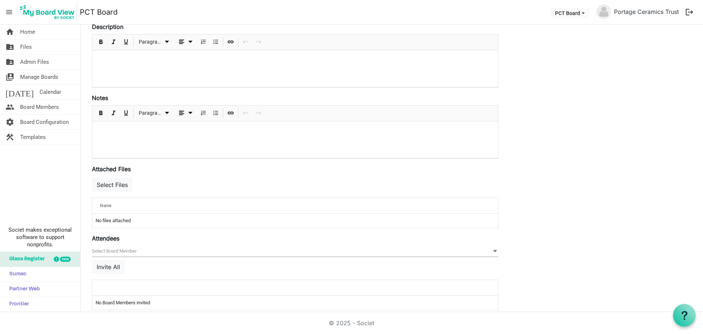
scroll to position [156, 0]
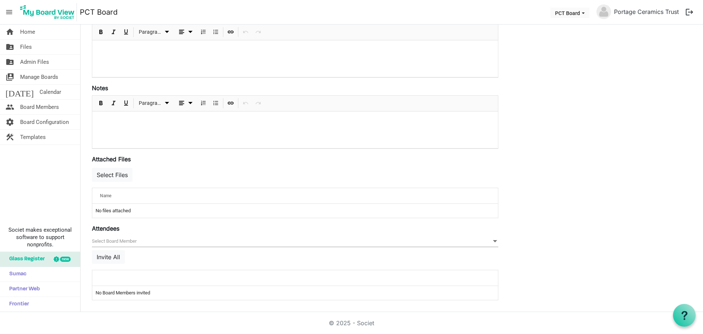
click at [60, 180] on div "home Home folder_shared Files folder_shared Admin Files switch_account Manage B…" at bounding box center [40, 168] width 81 height 287
click at [53, 123] on span "Board Configuration" at bounding box center [44, 122] width 49 height 15
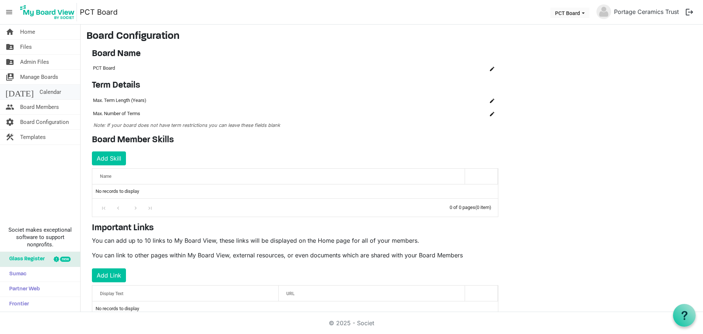
click at [40, 91] on span "Calendar" at bounding box center [51, 92] width 22 height 15
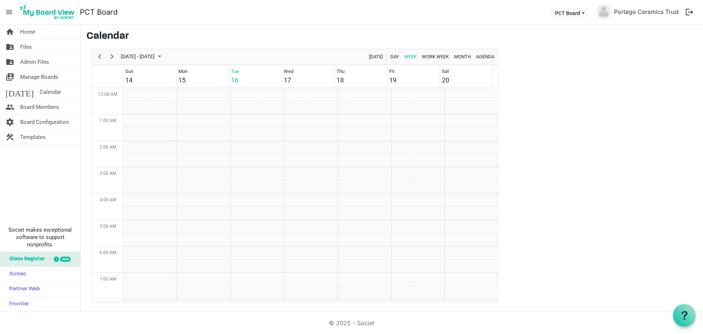
scroll to position [237, 0]
click at [50, 120] on span "Board Configuration" at bounding box center [44, 122] width 49 height 15
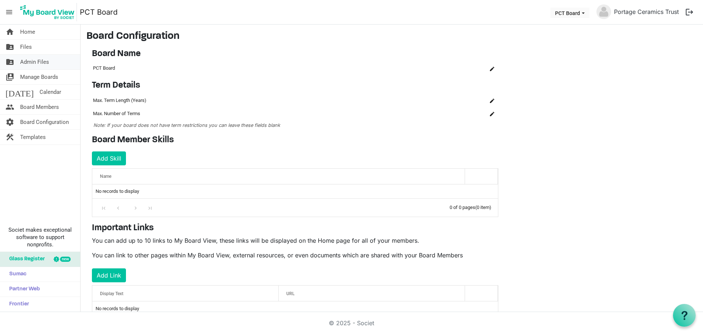
click at [23, 62] on span "Admin Files" at bounding box center [34, 62] width 29 height 15
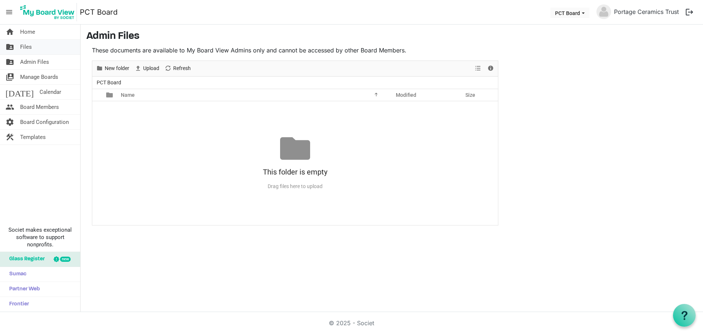
click at [31, 46] on span "Files" at bounding box center [26, 47] width 12 height 15
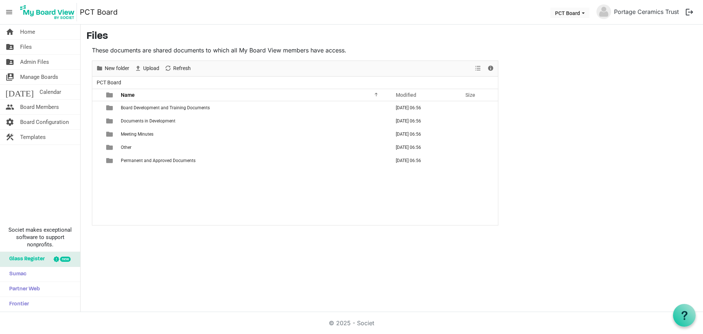
click at [265, 270] on div "home Home folder_shared Files folder_shared Admin Files switch_account Manage B…" at bounding box center [351, 168] width 703 height 287
click at [28, 31] on span "Home" at bounding box center [27, 32] width 15 height 15
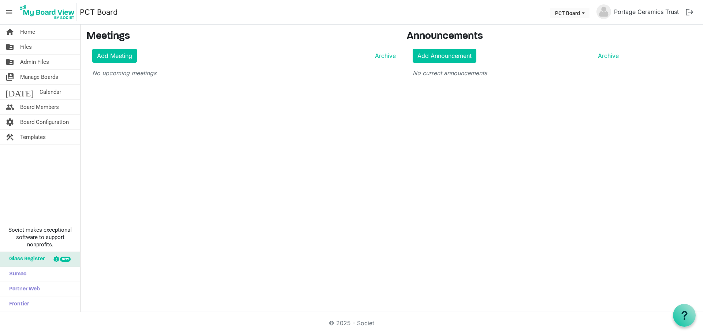
click at [173, 213] on div "home Home folder_shared Files folder_shared Admin Files switch_account Manage B…" at bounding box center [351, 168] width 703 height 287
click at [109, 55] on link "Add Meeting" at bounding box center [114, 56] width 45 height 14
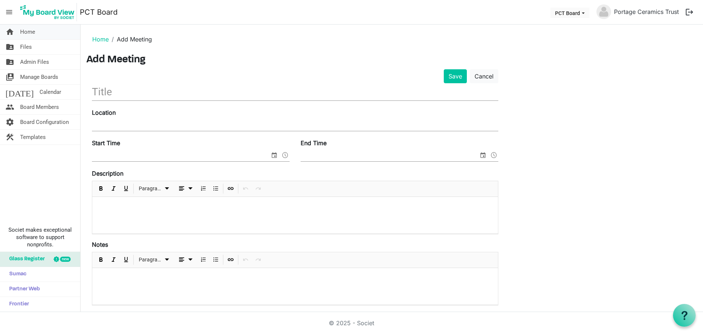
click at [30, 33] on span "Home" at bounding box center [27, 32] width 15 height 15
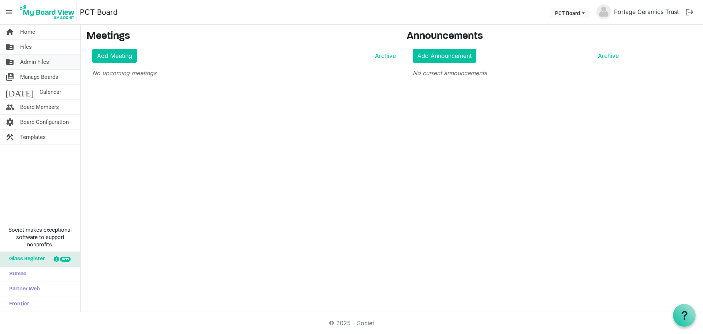
click at [26, 58] on span "Admin Files" at bounding box center [34, 62] width 29 height 15
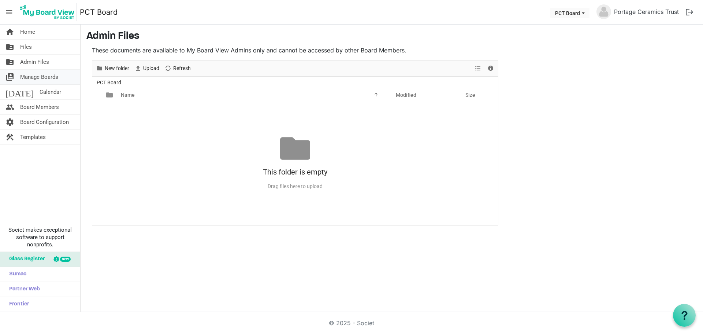
click at [30, 77] on span "Manage Boards" at bounding box center [39, 77] width 38 height 15
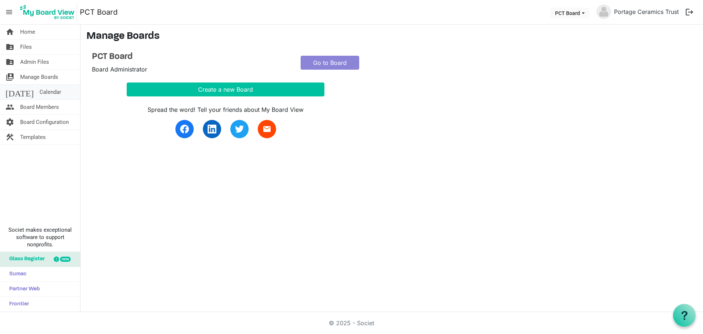
click at [40, 90] on span "Calendar" at bounding box center [51, 92] width 22 height 15
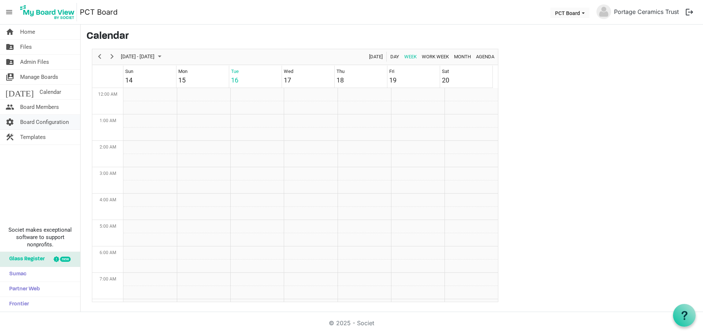
scroll to position [237, 0]
click at [37, 137] on span "Templates" at bounding box center [33, 137] width 26 height 15
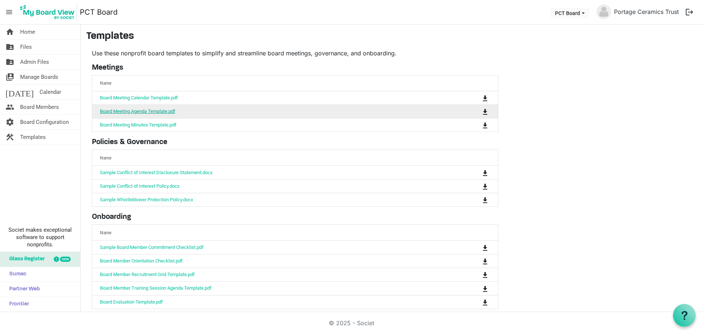
click at [117, 110] on link "Board Meeting Agenda Template.pdf" at bounding box center [137, 110] width 75 height 5
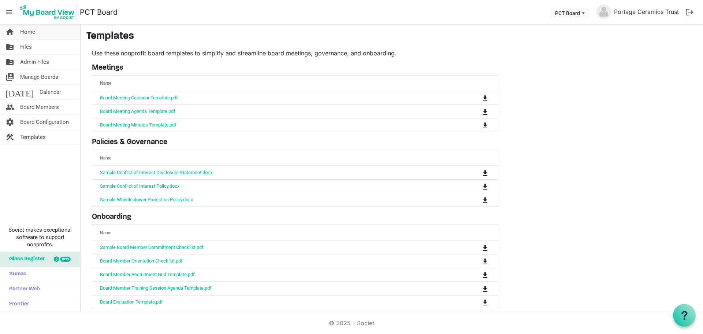
click at [31, 31] on span "Home" at bounding box center [27, 32] width 15 height 15
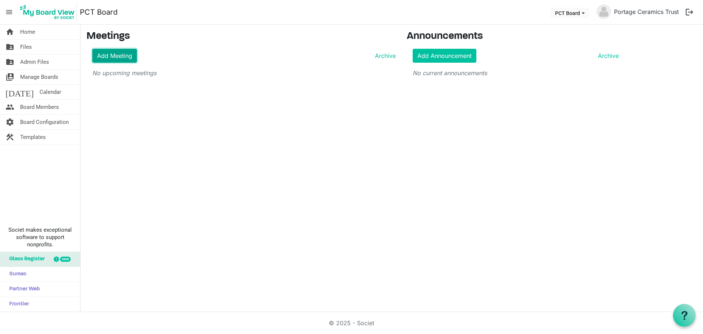
click at [112, 57] on link "Add Meeting" at bounding box center [114, 56] width 45 height 14
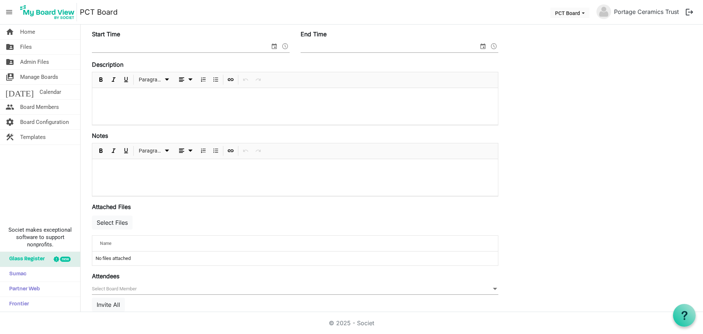
scroll to position [110, 0]
click at [39, 62] on span "Admin Files" at bounding box center [34, 62] width 29 height 15
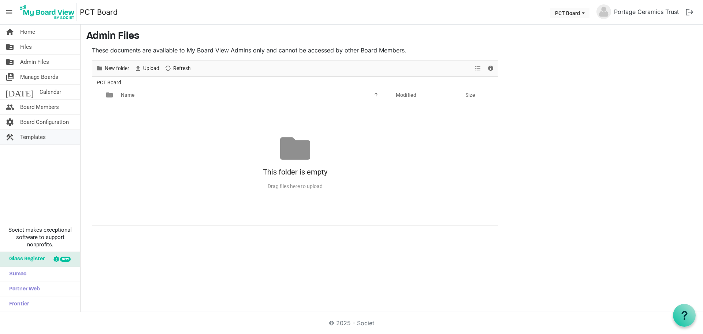
click at [38, 137] on span "Templates" at bounding box center [33, 137] width 26 height 15
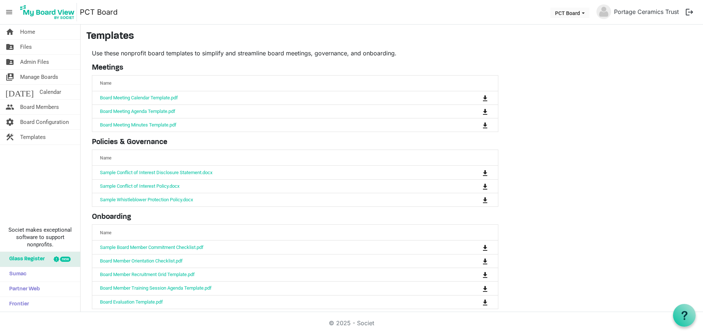
click at [27, 171] on div "home Home folder_shared Files folder_shared Admin Files switch_account Manage B…" at bounding box center [40, 168] width 81 height 287
click at [36, 31] on link "home Home" at bounding box center [40, 32] width 80 height 15
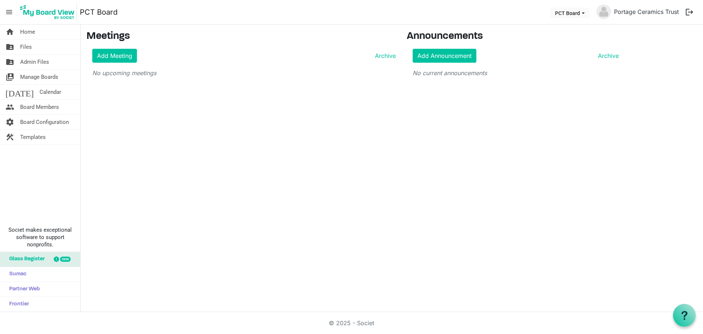
click at [690, 11] on button "logout" at bounding box center [689, 11] width 15 height 15
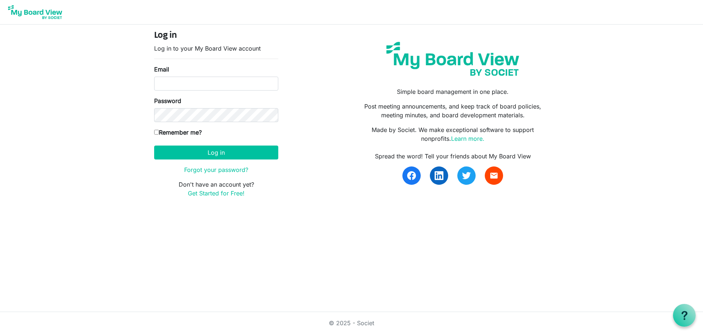
click at [360, 229] on html "Log in Log in to your My Board View account Email Password Remember me? [GEOGRA…" at bounding box center [351, 167] width 703 height 334
